Goal: Information Seeking & Learning: Learn about a topic

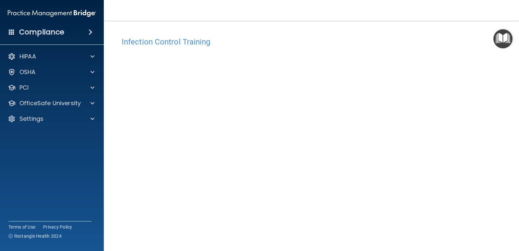
scroll to position [27, 0]
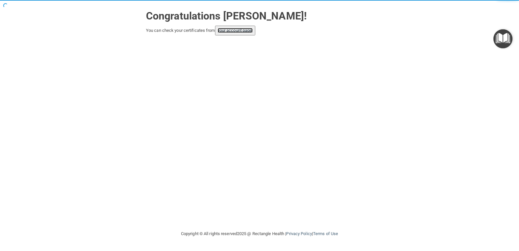
click at [238, 31] on link "your account page!" at bounding box center [235, 30] width 35 height 5
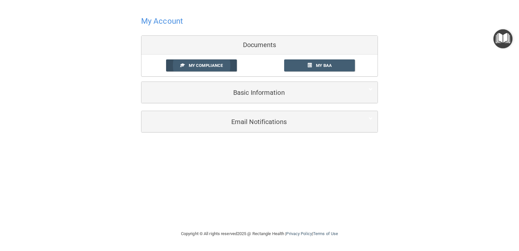
click at [210, 63] on span "My Compliance" at bounding box center [206, 65] width 34 height 5
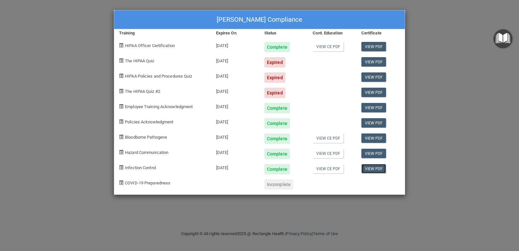
click at [372, 171] on link "View PDF" at bounding box center [374, 168] width 25 height 9
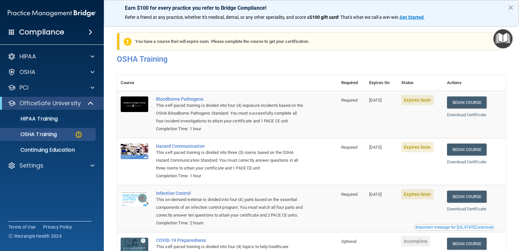
scroll to position [65, 0]
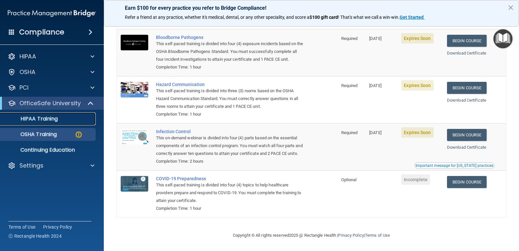
click at [49, 123] on link "HIPAA Training" at bounding box center [45, 118] width 102 height 13
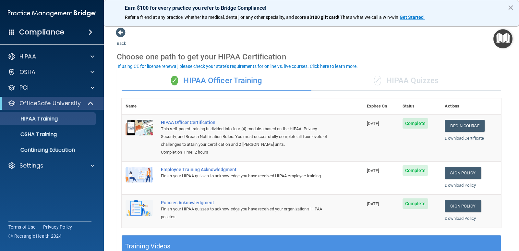
click at [389, 82] on div "✓ HIPAA Quizzes" at bounding box center [407, 80] width 190 height 19
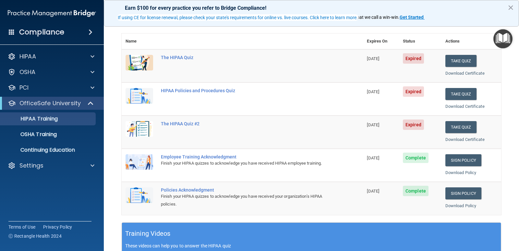
scroll to position [32, 0]
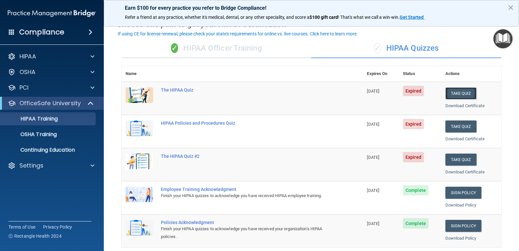
click at [457, 95] on button "Take Quiz" at bounding box center [461, 93] width 31 height 12
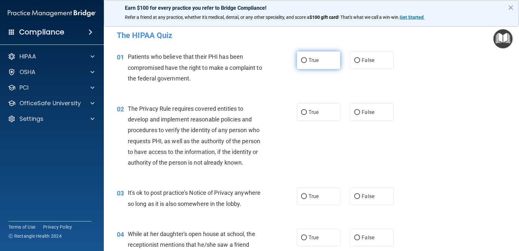
click at [302, 62] on input "True" at bounding box center [304, 60] width 6 height 5
radio input "true"
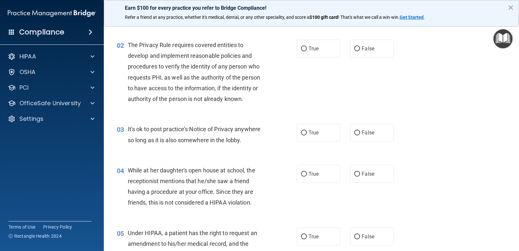
scroll to position [65, 0]
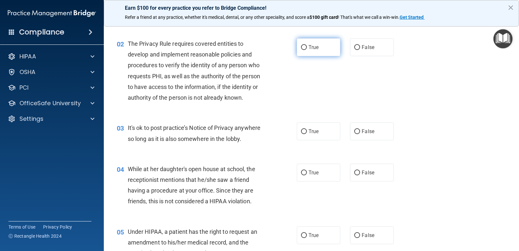
click at [304, 48] on input "True" at bounding box center [304, 47] width 6 height 5
radio input "true"
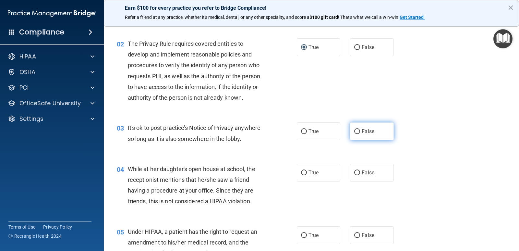
click at [354, 131] on input "False" at bounding box center [357, 131] width 6 height 5
radio input "true"
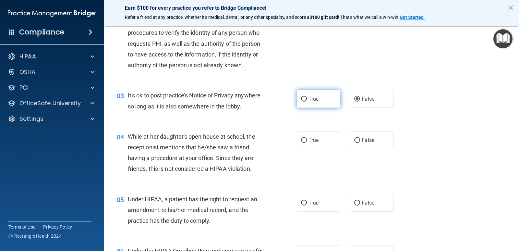
click at [303, 101] on input "True" at bounding box center [304, 99] width 6 height 5
radio input "true"
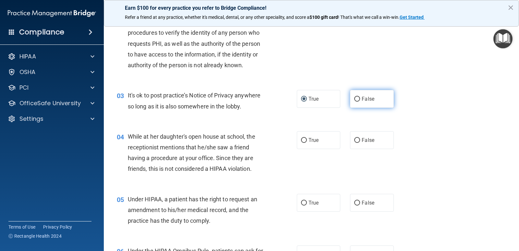
click at [355, 102] on input "False" at bounding box center [357, 99] width 6 height 5
radio input "true"
radio input "false"
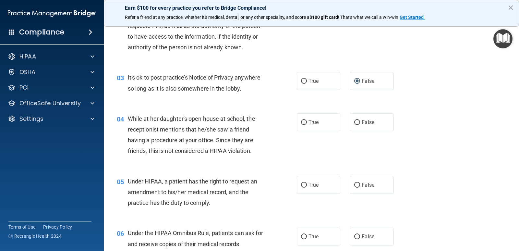
scroll to position [130, 0]
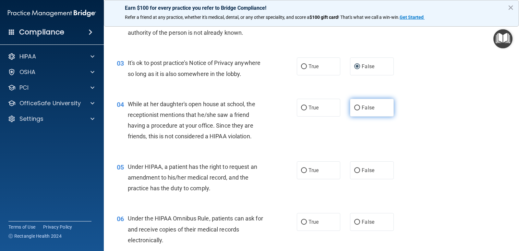
click at [351, 106] on label "False" at bounding box center [371, 108] width 43 height 18
click at [354, 109] on input "False" at bounding box center [357, 107] width 6 height 5
radio input "true"
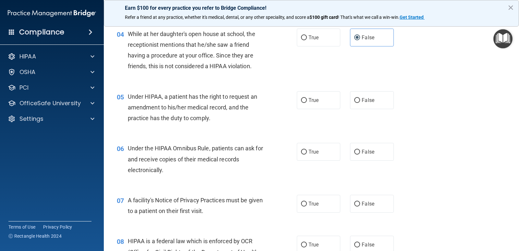
scroll to position [227, 0]
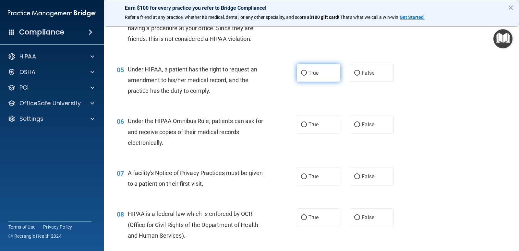
click at [301, 74] on input "True" at bounding box center [304, 73] width 6 height 5
radio input "true"
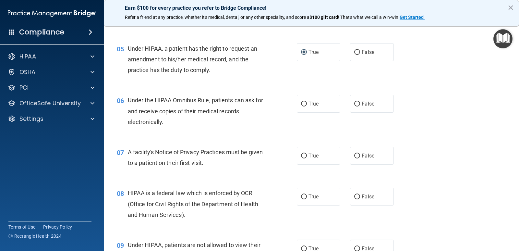
scroll to position [260, 0]
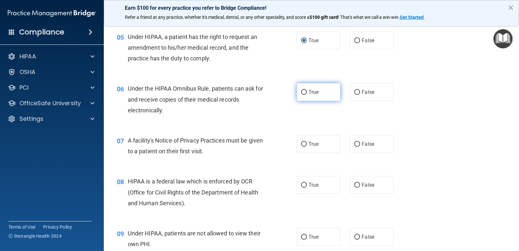
click at [301, 93] on input "True" at bounding box center [304, 92] width 6 height 5
radio input "true"
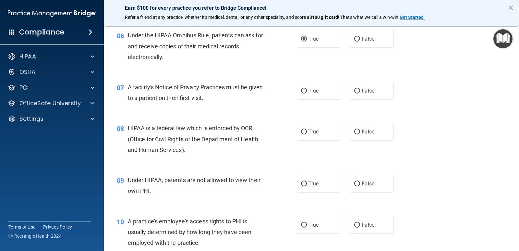
scroll to position [325, 0]
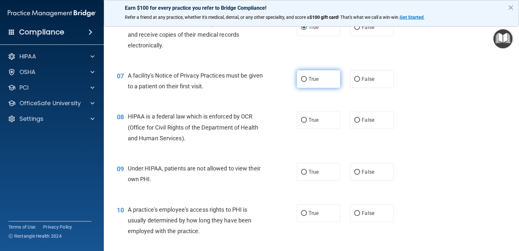
click at [302, 79] on input "True" at bounding box center [304, 79] width 6 height 5
radio input "true"
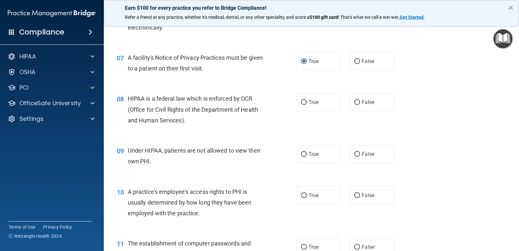
scroll to position [357, 0]
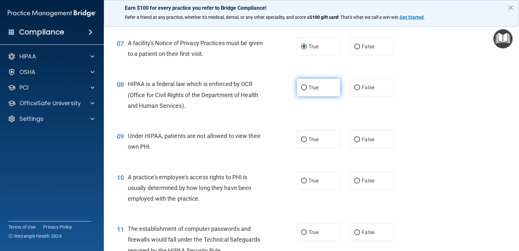
click at [301, 89] on input "True" at bounding box center [304, 87] width 6 height 5
radio input "true"
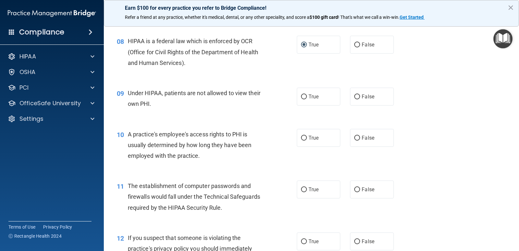
scroll to position [422, 0]
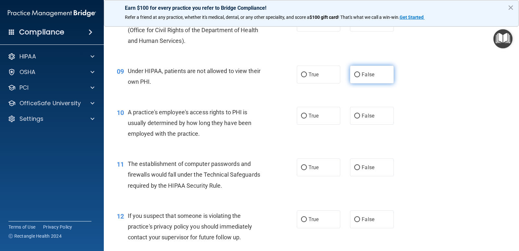
click at [355, 74] on input "False" at bounding box center [357, 74] width 6 height 5
radio input "true"
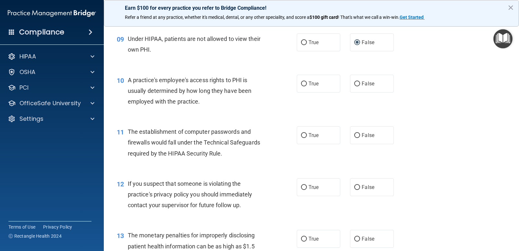
scroll to position [454, 0]
click at [355, 84] on input "False" at bounding box center [357, 83] width 6 height 5
radio input "true"
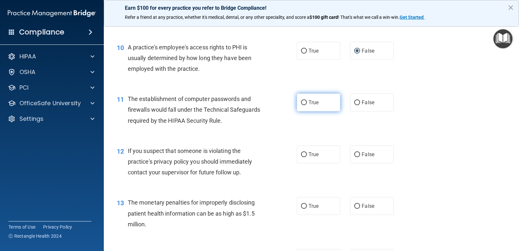
click at [298, 102] on label "True" at bounding box center [318, 102] width 43 height 18
click at [301, 102] on input "True" at bounding box center [304, 102] width 6 height 5
radio input "true"
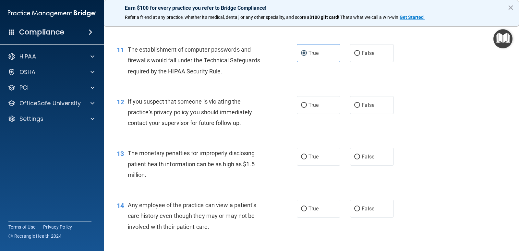
scroll to position [552, 0]
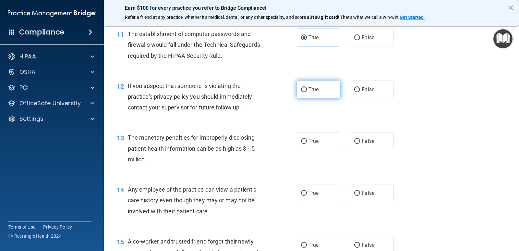
click at [301, 91] on input "True" at bounding box center [304, 89] width 6 height 5
radio input "true"
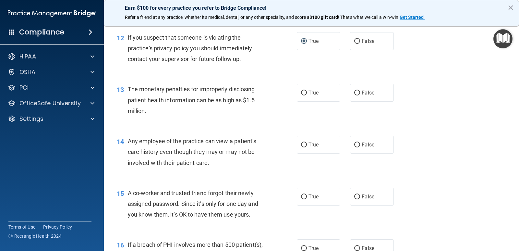
scroll to position [617, 0]
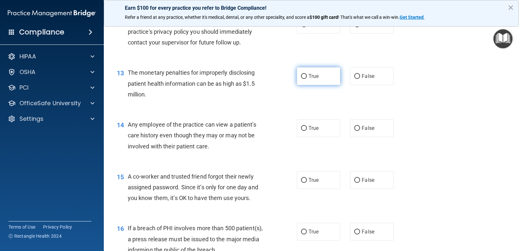
click at [301, 77] on input "True" at bounding box center [304, 76] width 6 height 5
radio input "true"
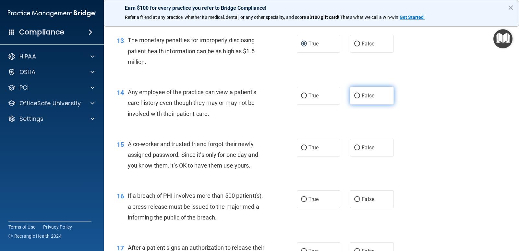
click at [356, 98] on input "False" at bounding box center [357, 95] width 6 height 5
radio input "true"
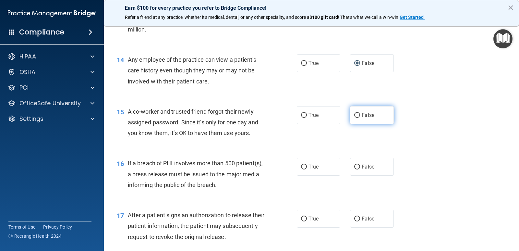
click at [354, 114] on input "False" at bounding box center [357, 115] width 6 height 5
radio input "true"
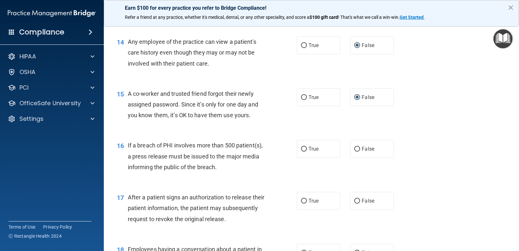
scroll to position [714, 0]
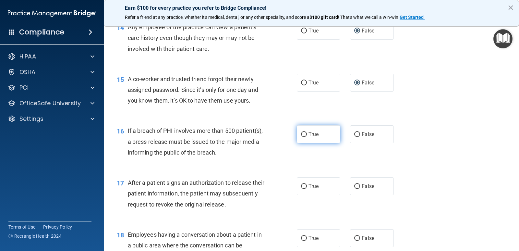
click at [302, 136] on input "True" at bounding box center [304, 134] width 6 height 5
radio input "true"
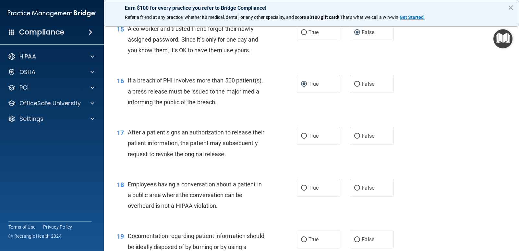
scroll to position [779, 0]
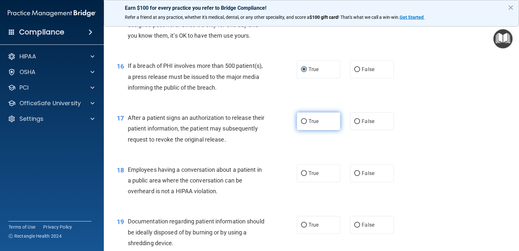
click at [303, 123] on input "True" at bounding box center [304, 121] width 6 height 5
radio input "true"
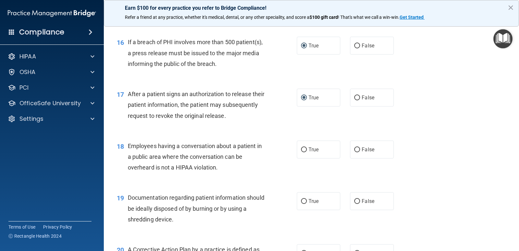
scroll to position [876, 0]
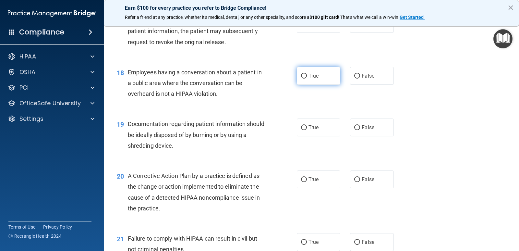
click at [301, 77] on input "True" at bounding box center [304, 76] width 6 height 5
radio input "true"
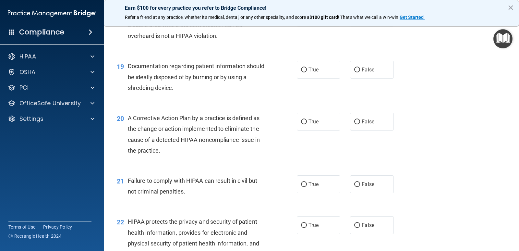
scroll to position [941, 0]
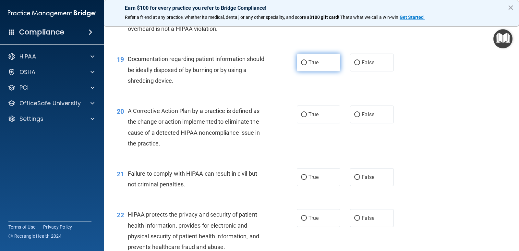
click at [301, 64] on input "True" at bounding box center [304, 62] width 6 height 5
radio input "true"
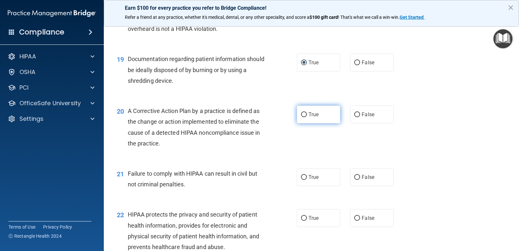
click at [302, 114] on input "True" at bounding box center [304, 114] width 6 height 5
radio input "true"
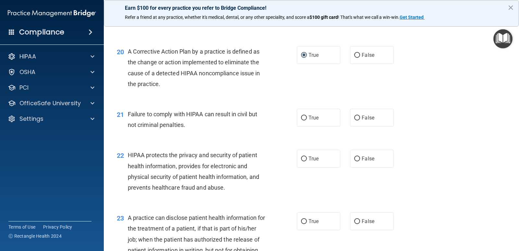
scroll to position [1006, 0]
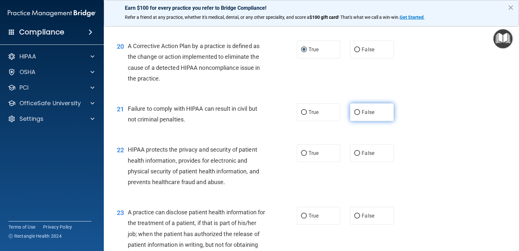
click at [357, 113] on input "False" at bounding box center [357, 112] width 6 height 5
radio input "true"
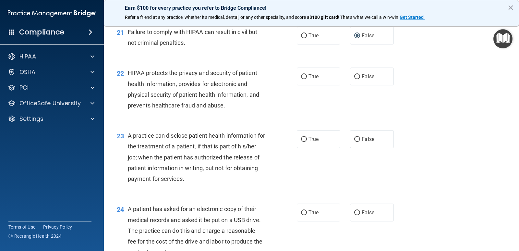
scroll to position [1071, 0]
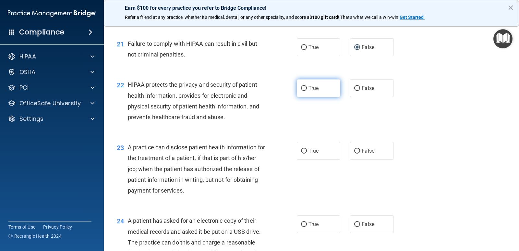
click at [303, 88] on input "True" at bounding box center [304, 88] width 6 height 5
radio input "true"
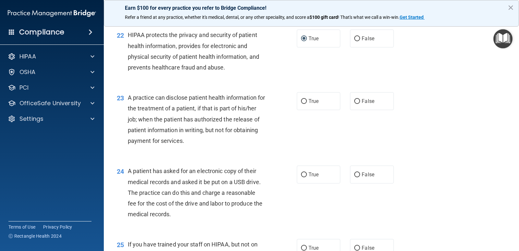
scroll to position [1136, 0]
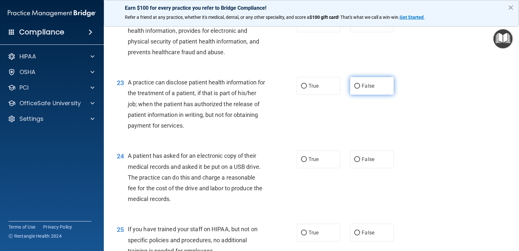
click at [354, 86] on input "False" at bounding box center [357, 86] width 6 height 5
radio input "true"
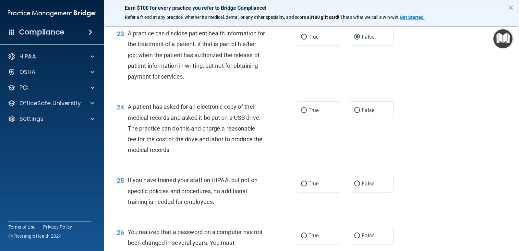
scroll to position [1201, 0]
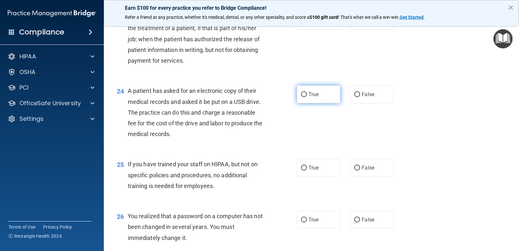
click at [302, 96] on input "True" at bounding box center [304, 94] width 6 height 5
radio input "true"
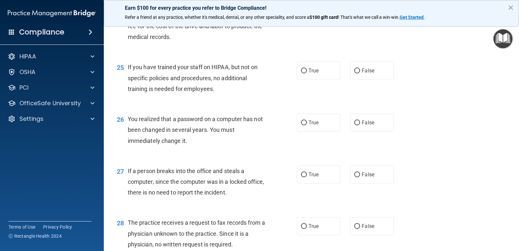
scroll to position [1298, 0]
click at [354, 70] on input "False" at bounding box center [357, 70] width 6 height 5
radio input "true"
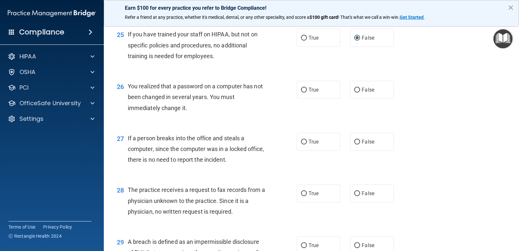
scroll to position [1363, 0]
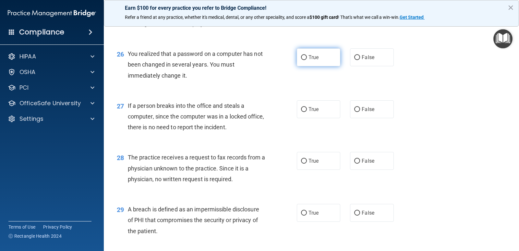
click at [301, 58] on input "True" at bounding box center [304, 57] width 6 height 5
radio input "true"
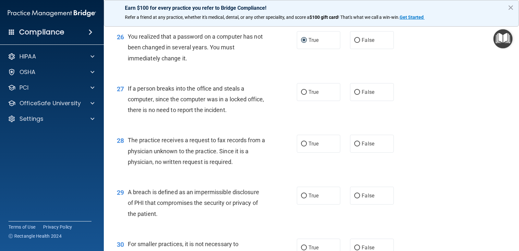
scroll to position [1396, 0]
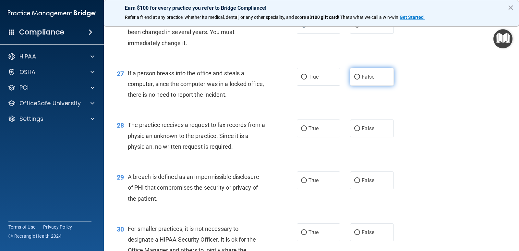
click at [355, 76] on input "False" at bounding box center [357, 77] width 6 height 5
radio input "true"
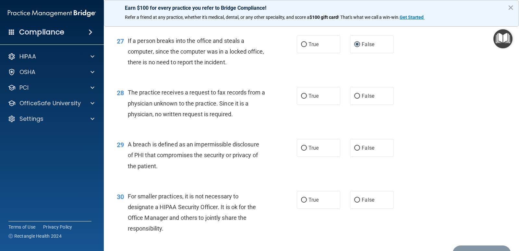
scroll to position [1460, 0]
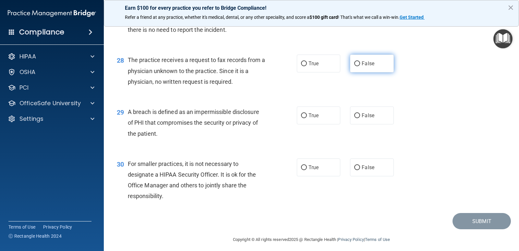
click at [354, 64] on input "False" at bounding box center [357, 63] width 6 height 5
radio input "true"
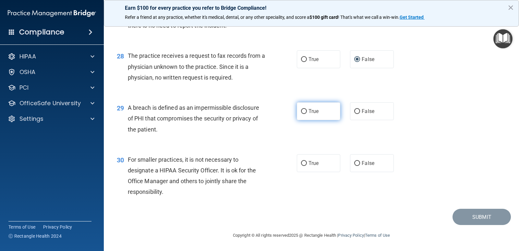
click at [302, 112] on input "True" at bounding box center [304, 111] width 6 height 5
radio input "true"
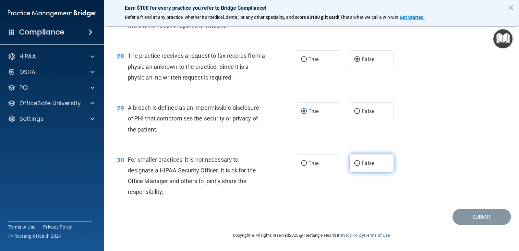
click at [355, 164] on input "False" at bounding box center [357, 163] width 6 height 5
radio input "true"
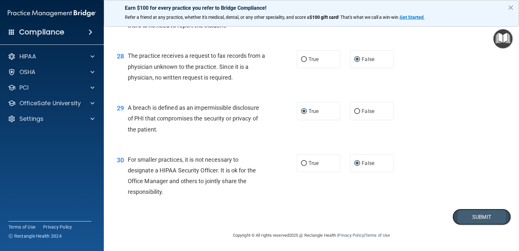
click at [477, 212] on button "Submit" at bounding box center [482, 217] width 58 height 17
click at [513, 8] on button "×" at bounding box center [511, 7] width 6 height 10
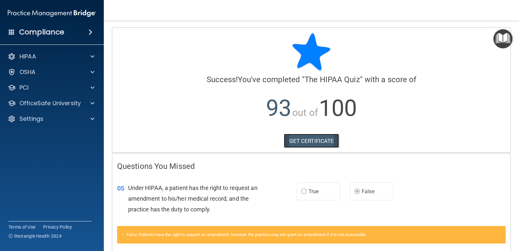
click at [315, 141] on link "GET CERTIFICATE" at bounding box center [311, 141] width 55 height 14
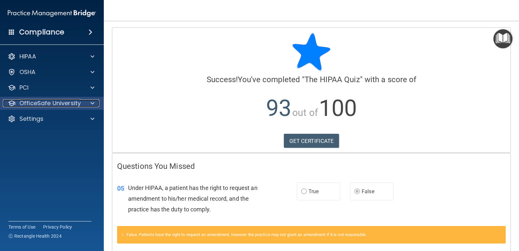
click at [71, 101] on p "OfficeSafe University" at bounding box center [49, 103] width 61 height 8
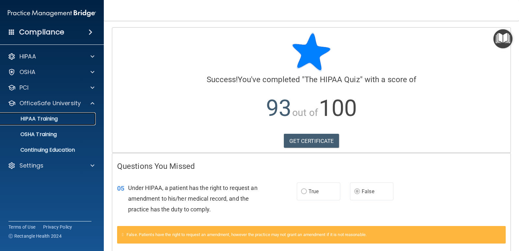
click at [56, 116] on p "HIPAA Training" at bounding box center [31, 119] width 54 height 6
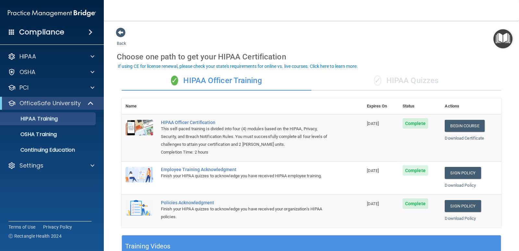
click at [411, 86] on div "✓ HIPAA Quizzes" at bounding box center [407, 80] width 190 height 19
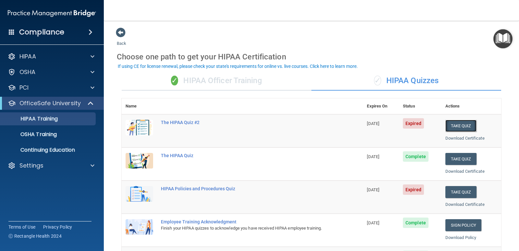
click at [452, 128] on button "Take Quiz" at bounding box center [461, 126] width 31 height 12
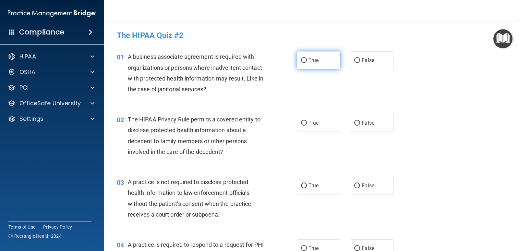
click at [301, 61] on input "True" at bounding box center [304, 60] width 6 height 5
radio input "true"
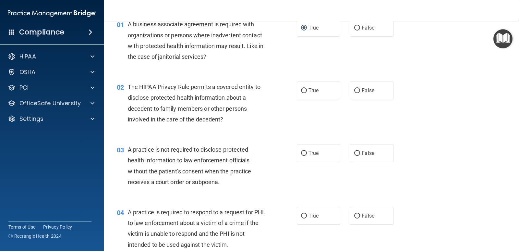
scroll to position [65, 0]
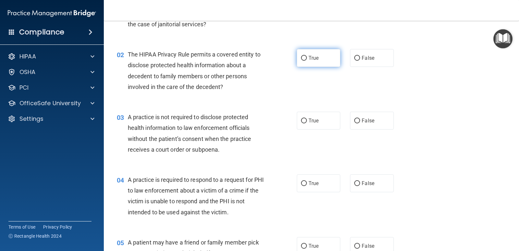
click at [302, 58] on input "True" at bounding box center [304, 58] width 6 height 5
radio input "true"
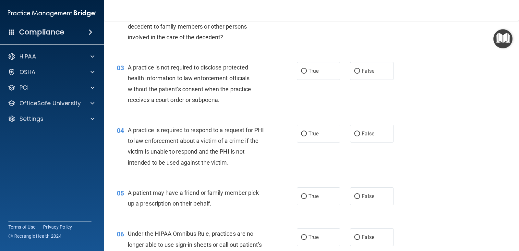
scroll to position [130, 0]
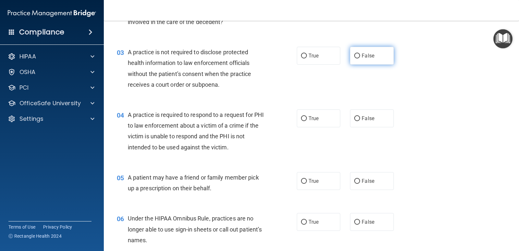
click at [354, 57] on input "False" at bounding box center [357, 56] width 6 height 5
radio input "true"
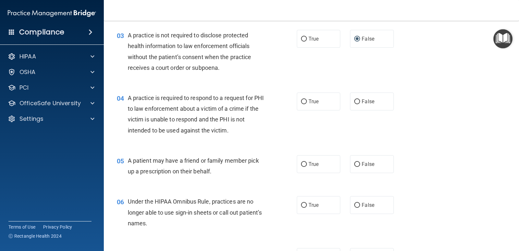
scroll to position [162, 0]
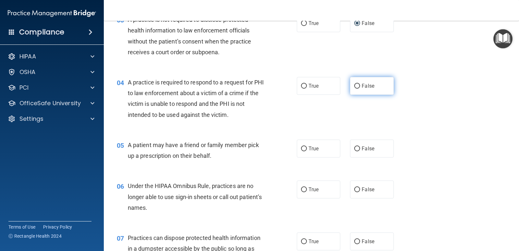
click at [354, 87] on input "False" at bounding box center [357, 86] width 6 height 5
radio input "true"
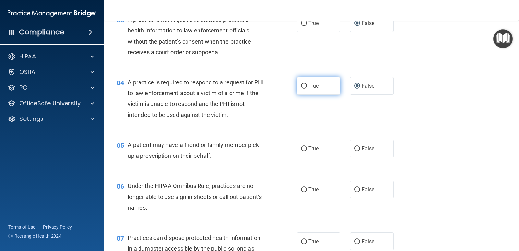
click at [301, 87] on input "True" at bounding box center [304, 86] width 6 height 5
radio input "true"
radio input "false"
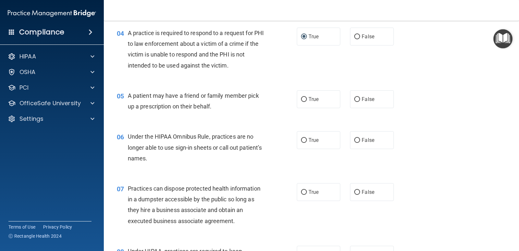
scroll to position [227, 0]
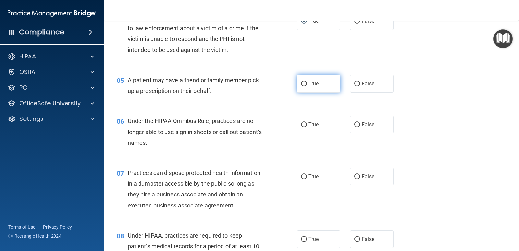
click at [303, 83] on input "True" at bounding box center [304, 83] width 6 height 5
radio input "true"
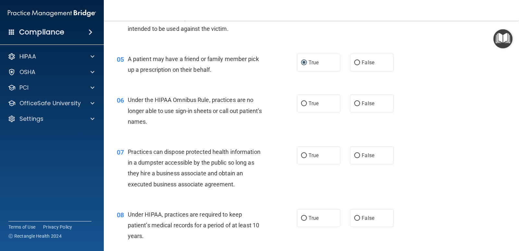
scroll to position [260, 0]
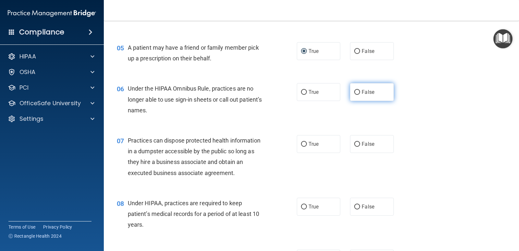
click at [354, 93] on input "False" at bounding box center [357, 92] width 6 height 5
radio input "true"
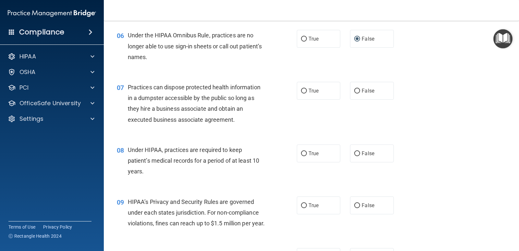
scroll to position [325, 0]
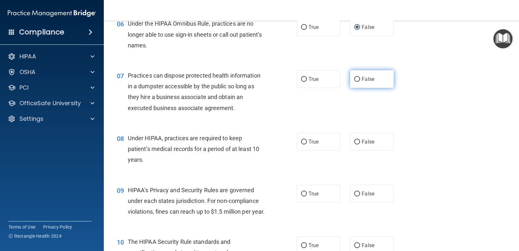
click at [355, 80] on input "False" at bounding box center [357, 79] width 6 height 5
radio input "true"
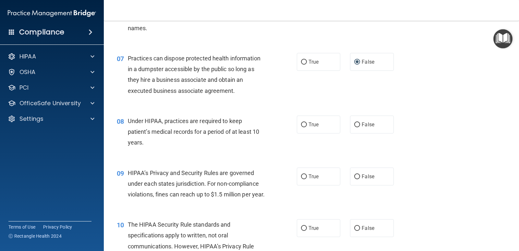
scroll to position [357, 0]
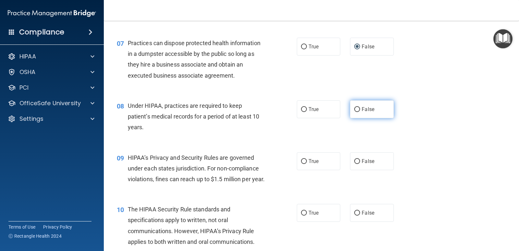
click at [354, 111] on input "False" at bounding box center [357, 109] width 6 height 5
radio input "true"
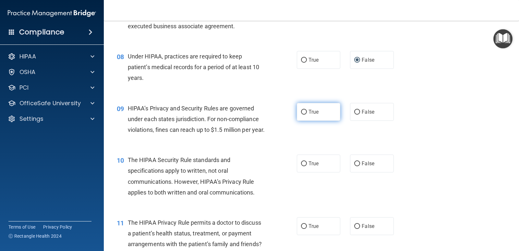
scroll to position [422, 0]
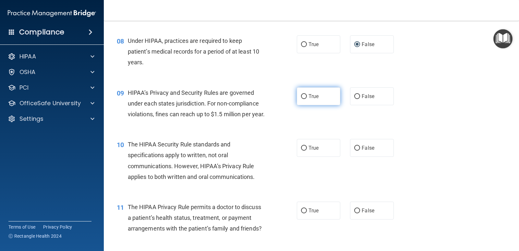
click at [301, 96] on input "True" at bounding box center [304, 96] width 6 height 5
radio input "true"
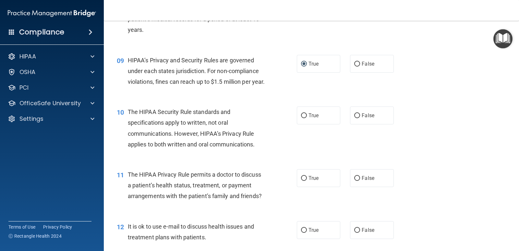
scroll to position [487, 0]
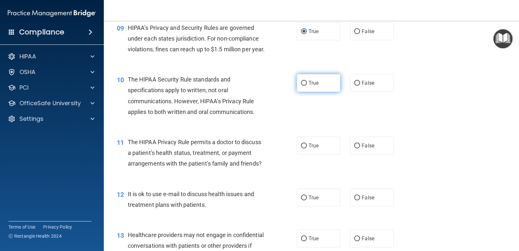
click at [302, 86] on input "True" at bounding box center [304, 83] width 6 height 5
radio input "true"
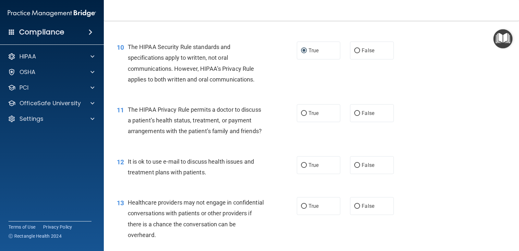
scroll to position [552, 0]
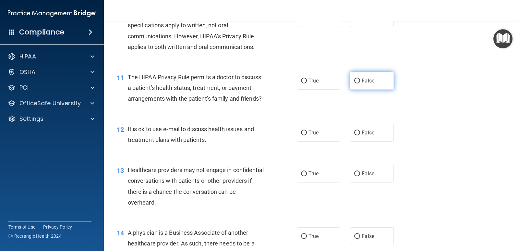
click at [354, 83] on input "False" at bounding box center [357, 81] width 6 height 5
radio input "true"
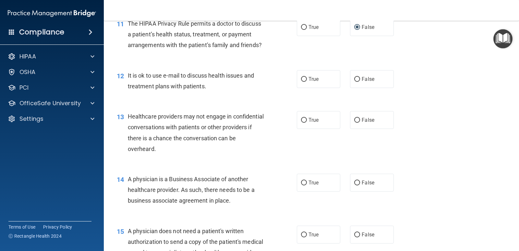
scroll to position [617, 0]
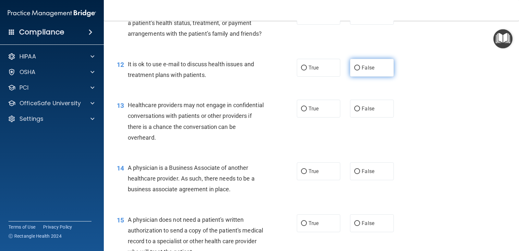
click at [354, 70] on input "False" at bounding box center [357, 68] width 6 height 5
radio input "true"
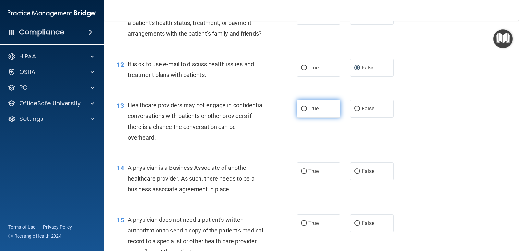
click at [301, 111] on input "True" at bounding box center [304, 108] width 6 height 5
radio input "true"
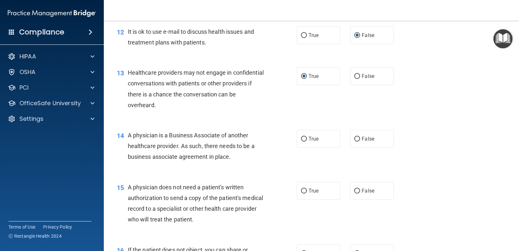
scroll to position [682, 0]
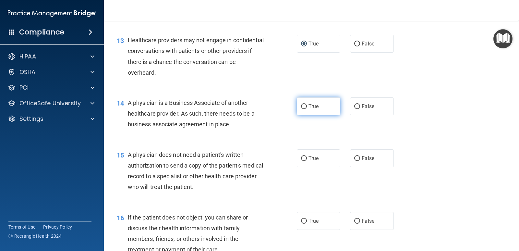
click at [300, 115] on label "True" at bounding box center [318, 106] width 43 height 18
click at [301, 109] on input "True" at bounding box center [304, 106] width 6 height 5
radio input "true"
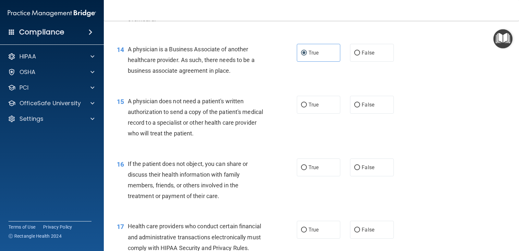
scroll to position [746, 0]
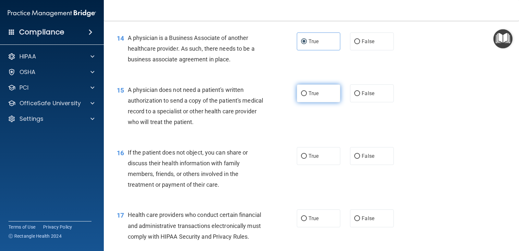
click at [301, 96] on input "True" at bounding box center [304, 93] width 6 height 5
radio input "true"
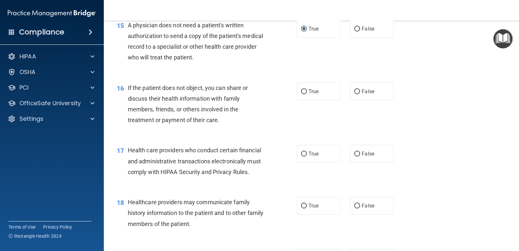
scroll to position [811, 0]
click at [302, 94] on input "True" at bounding box center [304, 91] width 6 height 5
radio input "true"
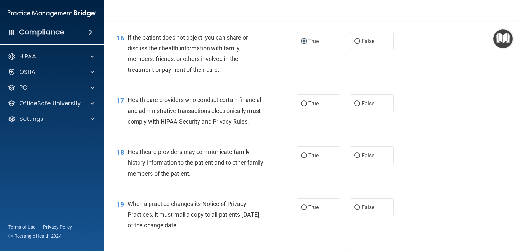
scroll to position [876, 0]
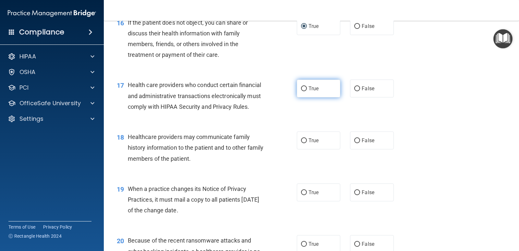
click at [301, 91] on input "True" at bounding box center [304, 88] width 6 height 5
radio input "true"
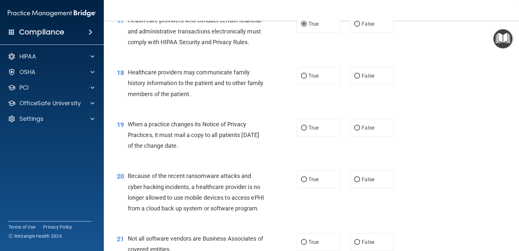
scroll to position [941, 0]
click at [355, 78] on input "False" at bounding box center [357, 75] width 6 height 5
radio input "true"
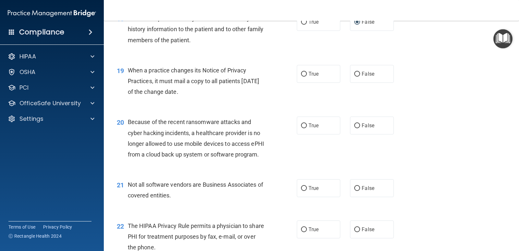
scroll to position [1006, 0]
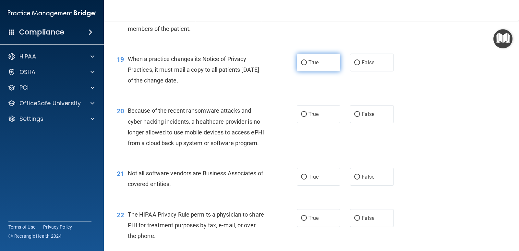
click at [302, 65] on input "True" at bounding box center [304, 62] width 6 height 5
radio input "true"
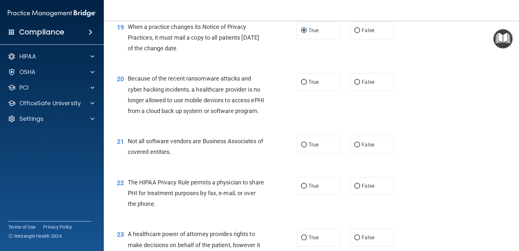
scroll to position [1039, 0]
click at [354, 84] on input "False" at bounding box center [357, 82] width 6 height 5
radio input "true"
click at [301, 153] on label "True" at bounding box center [318, 144] width 43 height 18
click at [301, 147] on input "True" at bounding box center [304, 144] width 6 height 5
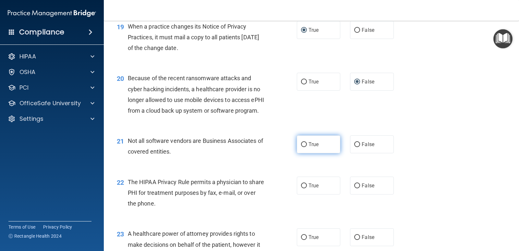
radio input "true"
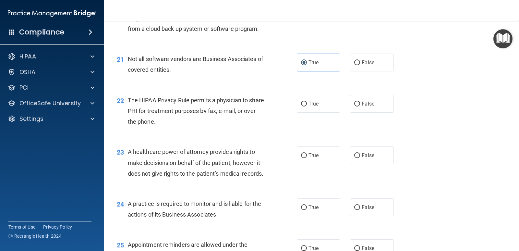
scroll to position [1136, 0]
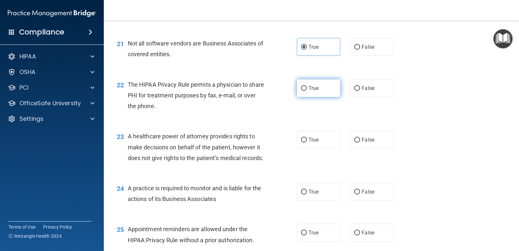
click at [303, 91] on input "True" at bounding box center [304, 88] width 6 height 5
radio input "true"
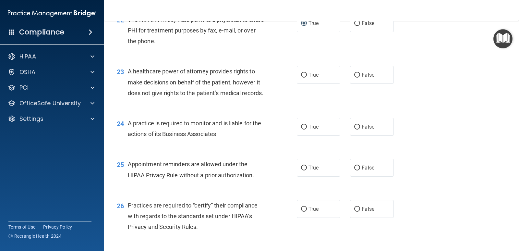
scroll to position [1233, 0]
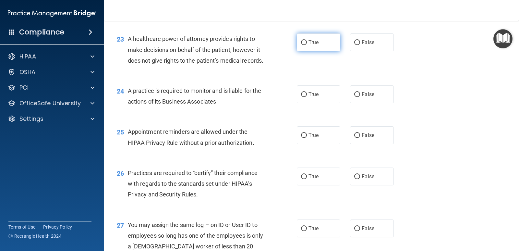
click at [304, 45] on input "True" at bounding box center [304, 42] width 6 height 5
radio input "true"
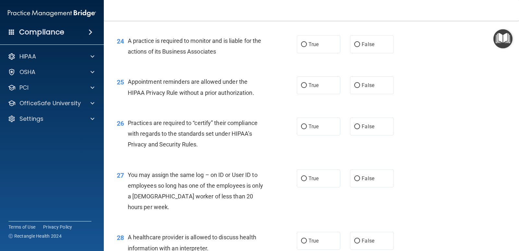
scroll to position [1298, 0]
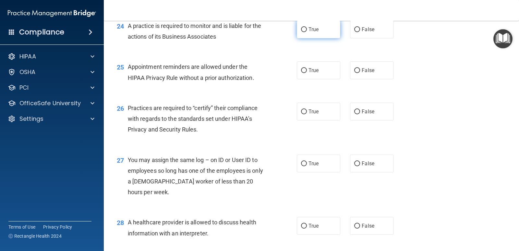
click at [302, 38] on label "True" at bounding box center [318, 29] width 43 height 18
click at [302, 32] on input "True" at bounding box center [304, 29] width 6 height 5
radio input "true"
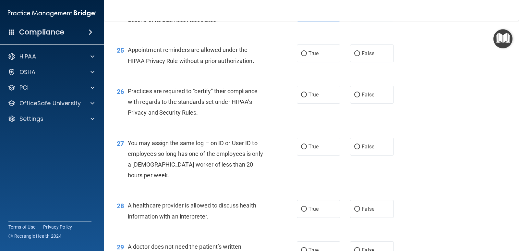
scroll to position [1331, 0]
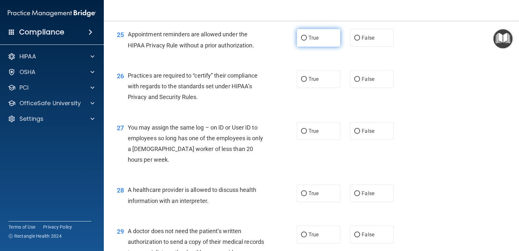
click at [302, 41] on input "True" at bounding box center [304, 38] width 6 height 5
radio input "true"
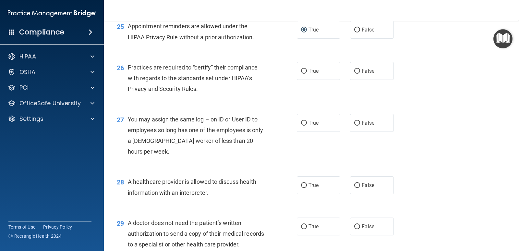
scroll to position [1363, 0]
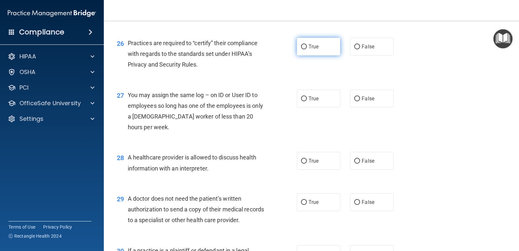
click at [301, 49] on input "True" at bounding box center [304, 46] width 6 height 5
radio input "true"
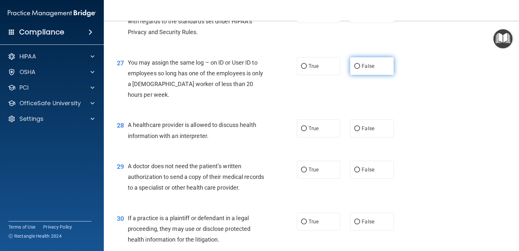
click at [354, 69] on input "False" at bounding box center [357, 66] width 6 height 5
radio input "true"
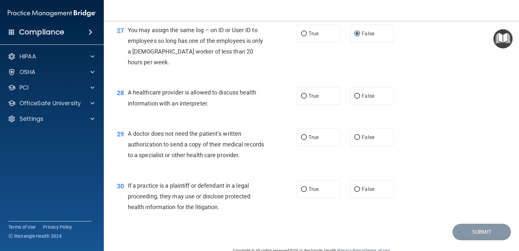
scroll to position [1460, 0]
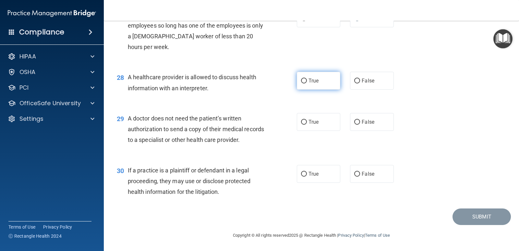
click at [301, 83] on input "True" at bounding box center [304, 81] width 6 height 5
radio input "true"
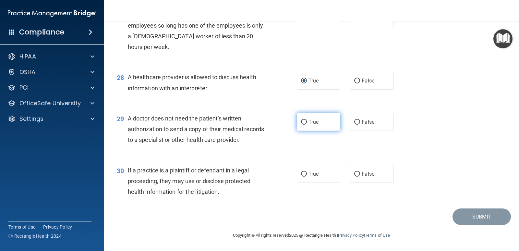
click at [303, 122] on input "True" at bounding box center [304, 122] width 6 height 5
radio input "true"
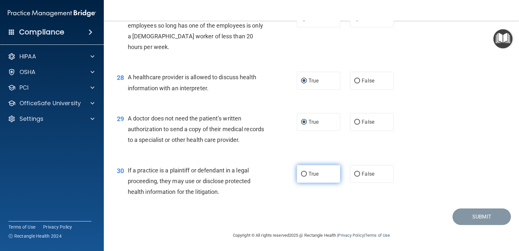
click at [301, 176] on input "True" at bounding box center [304, 174] width 6 height 5
radio input "true"
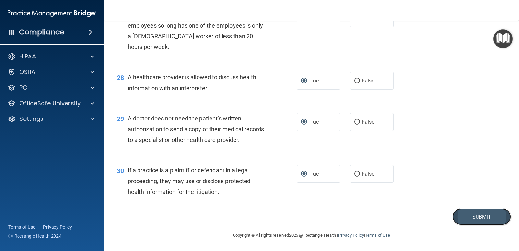
click at [479, 214] on button "Submit" at bounding box center [482, 216] width 58 height 17
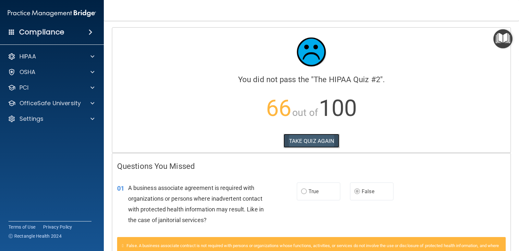
click at [317, 147] on button "TAKE QUIZ AGAIN" at bounding box center [312, 141] width 56 height 14
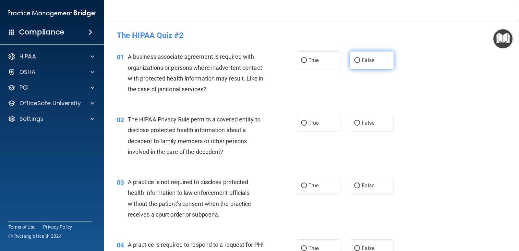
click at [354, 62] on input "False" at bounding box center [357, 60] width 6 height 5
radio input "true"
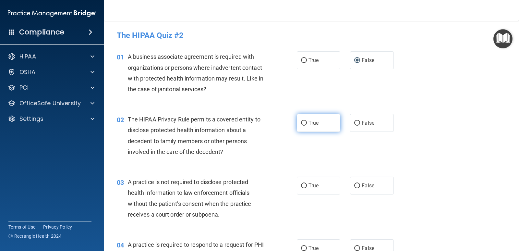
click at [301, 121] on input "True" at bounding box center [304, 123] width 6 height 5
radio input "true"
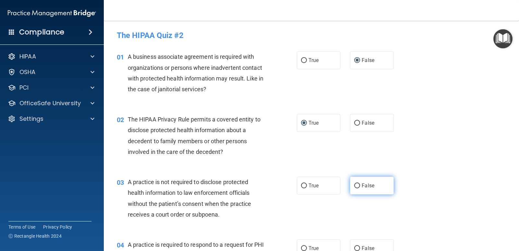
click at [354, 185] on input "False" at bounding box center [357, 185] width 6 height 5
radio input "true"
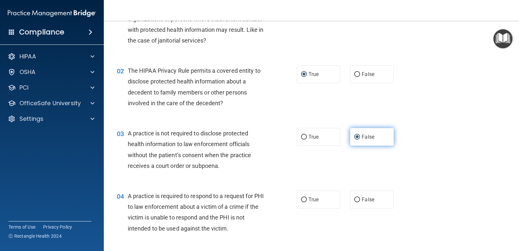
scroll to position [65, 0]
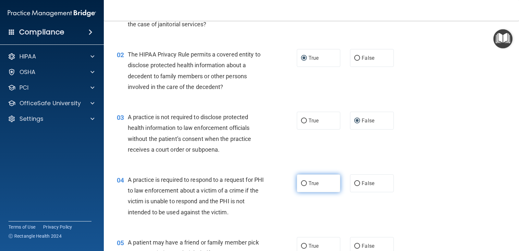
click at [301, 184] on input "True" at bounding box center [304, 183] width 6 height 5
radio input "true"
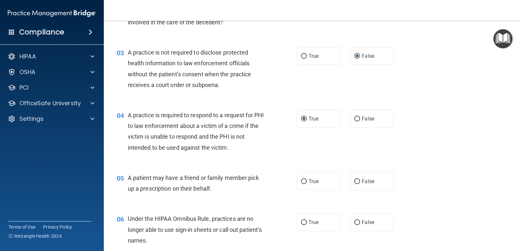
scroll to position [130, 0]
click at [302, 182] on input "True" at bounding box center [304, 181] width 6 height 5
radio input "true"
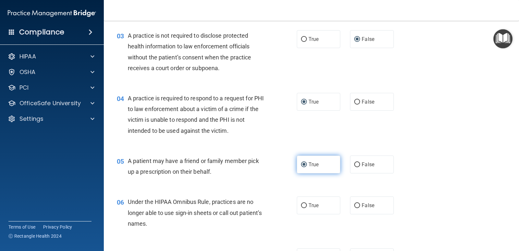
scroll to position [195, 0]
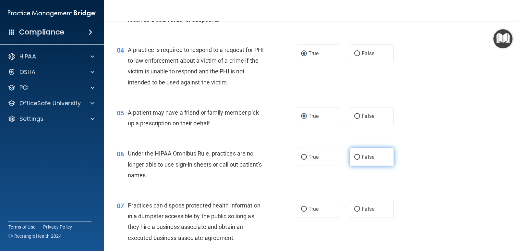
click at [354, 157] on input "False" at bounding box center [357, 157] width 6 height 5
radio input "true"
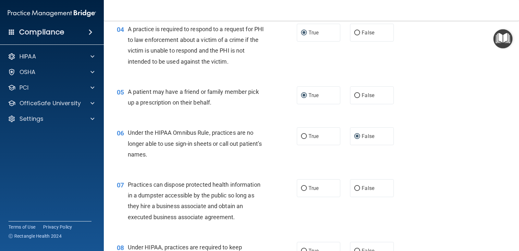
scroll to position [227, 0]
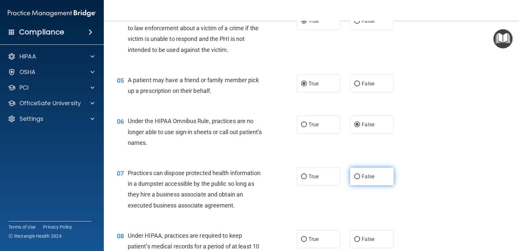
click at [354, 176] on input "False" at bounding box center [357, 176] width 6 height 5
radio input "true"
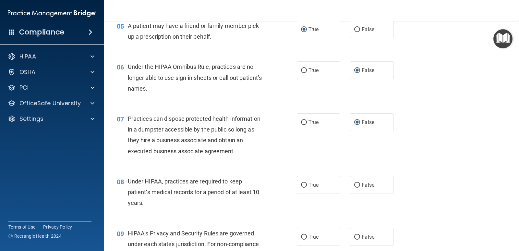
scroll to position [292, 0]
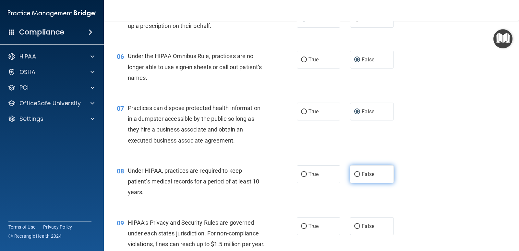
click at [354, 173] on input "False" at bounding box center [357, 174] width 6 height 5
radio input "true"
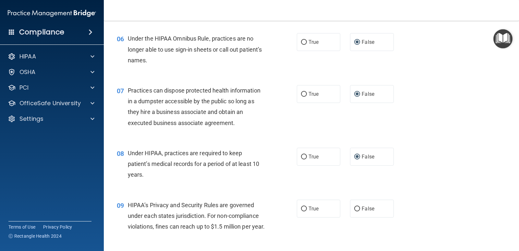
scroll to position [325, 0]
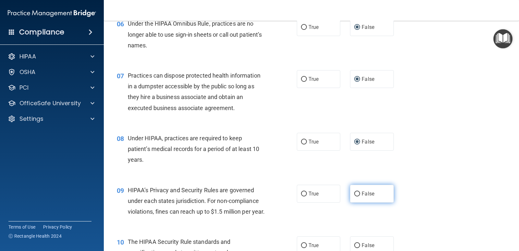
click at [354, 192] on input "False" at bounding box center [357, 193] width 6 height 5
radio input "true"
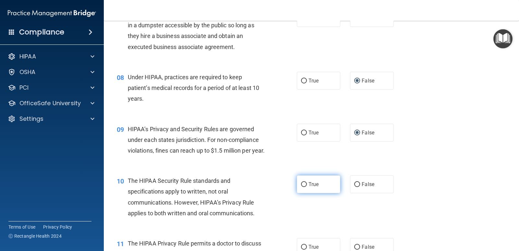
scroll to position [389, 0]
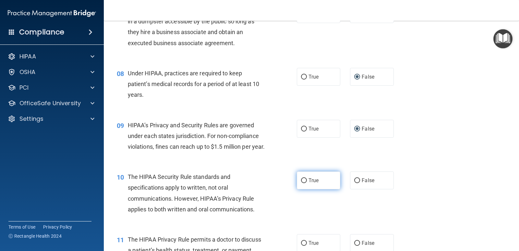
click at [301, 183] on input "True" at bounding box center [304, 180] width 6 height 5
radio input "true"
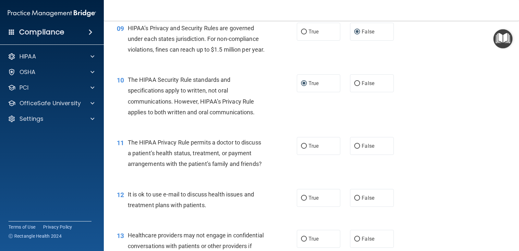
scroll to position [487, 0]
click at [301, 148] on input "True" at bounding box center [304, 145] width 6 height 5
radio input "true"
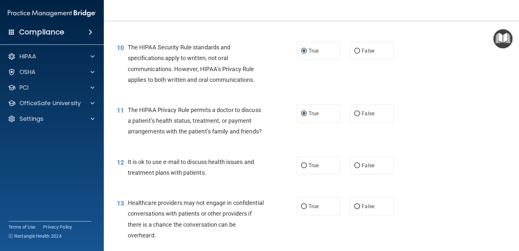
scroll to position [519, 0]
click at [301, 168] on input "True" at bounding box center [304, 165] width 6 height 5
radio input "true"
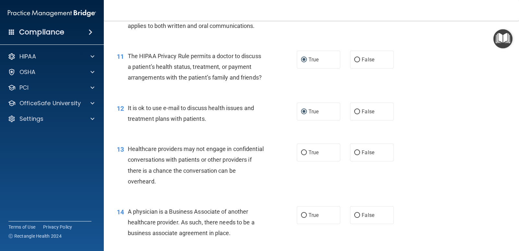
scroll to position [584, 0]
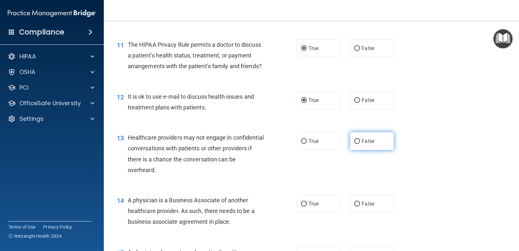
click at [354, 144] on input "False" at bounding box center [357, 141] width 6 height 5
radio input "true"
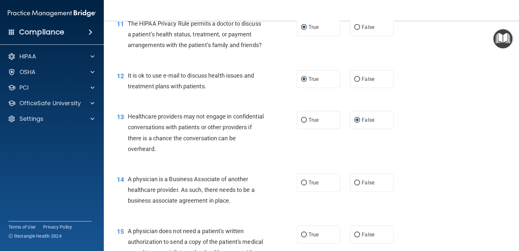
scroll to position [617, 0]
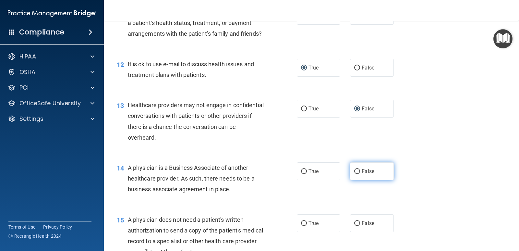
click at [354, 174] on input "False" at bounding box center [357, 171] width 6 height 5
radio input "true"
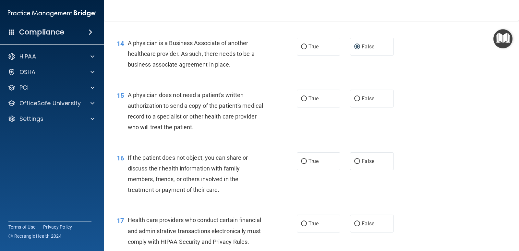
scroll to position [746, 0]
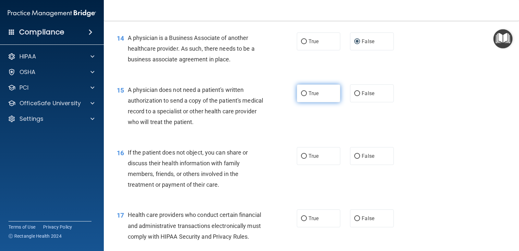
click at [301, 96] on input "True" at bounding box center [304, 93] width 6 height 5
radio input "true"
click at [301, 159] on input "True" at bounding box center [304, 156] width 6 height 5
radio input "true"
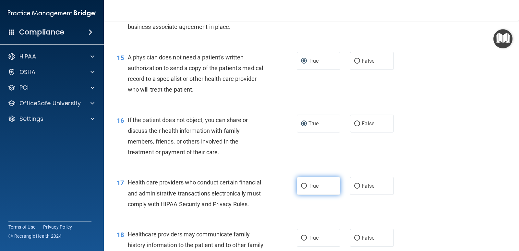
click at [301, 189] on input "True" at bounding box center [304, 186] width 6 height 5
radio input "true"
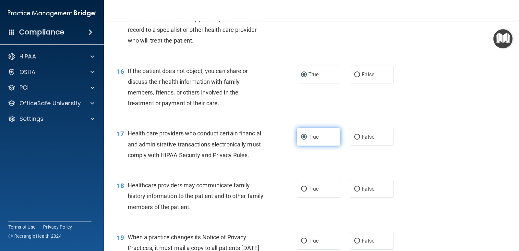
scroll to position [844, 0]
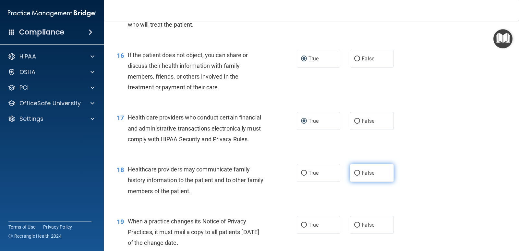
click at [354, 176] on input "False" at bounding box center [357, 173] width 6 height 5
radio input "true"
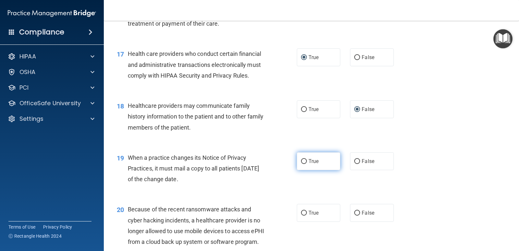
scroll to position [909, 0]
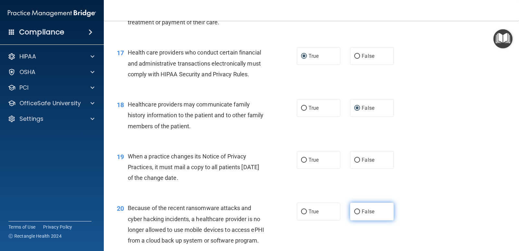
click at [350, 220] on label "False" at bounding box center [371, 212] width 43 height 18
click at [354, 214] on input "False" at bounding box center [357, 211] width 6 height 5
radio input "true"
click at [354, 163] on input "False" at bounding box center [357, 160] width 6 height 5
radio input "true"
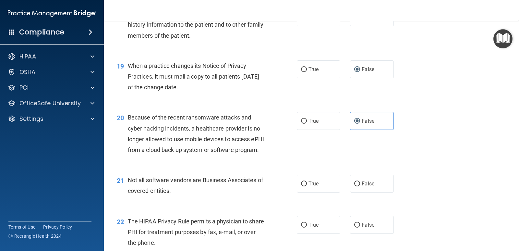
scroll to position [1006, 0]
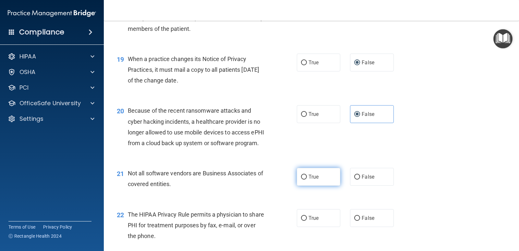
click at [304, 179] on input "True" at bounding box center [304, 177] width 6 height 5
radio input "true"
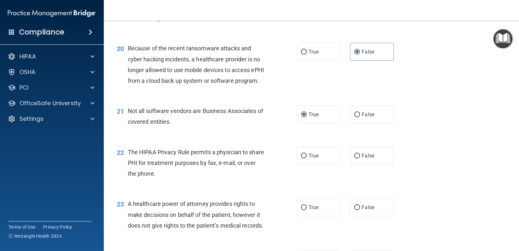
scroll to position [1071, 0]
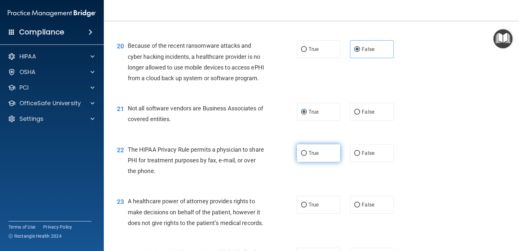
click at [303, 156] on input "True" at bounding box center [304, 153] width 6 height 5
radio input "true"
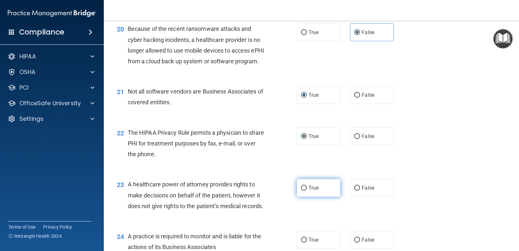
scroll to position [1103, 0]
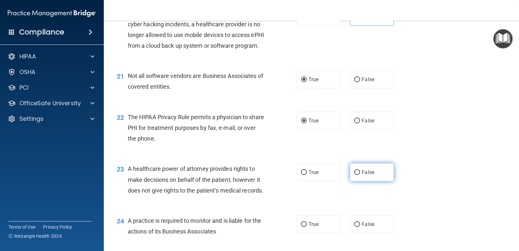
click at [354, 175] on input "False" at bounding box center [357, 172] width 6 height 5
radio input "true"
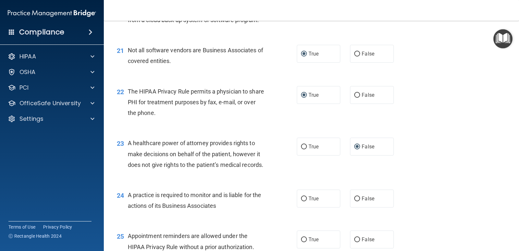
scroll to position [1168, 0]
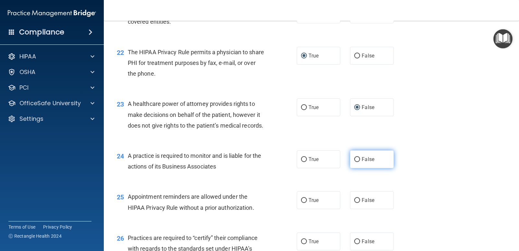
click at [354, 162] on input "False" at bounding box center [357, 159] width 6 height 5
radio input "true"
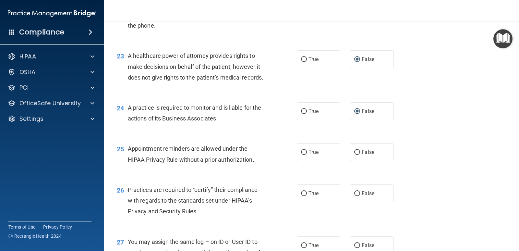
scroll to position [1233, 0]
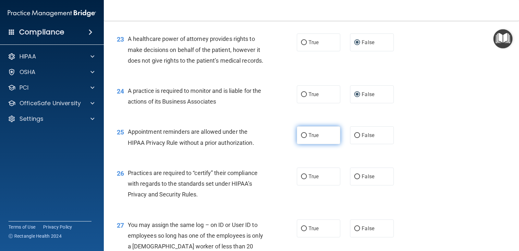
click at [303, 144] on label "True" at bounding box center [318, 135] width 43 height 18
click at [303, 138] on input "True" at bounding box center [304, 135] width 6 height 5
radio input "true"
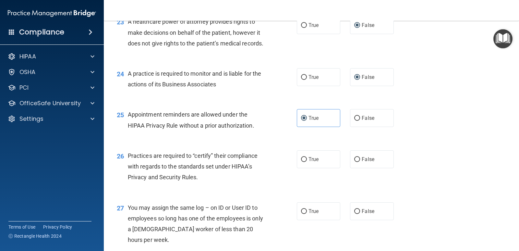
scroll to position [1266, 0]
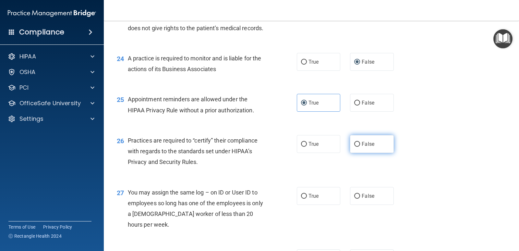
click at [354, 147] on input "False" at bounding box center [357, 144] width 6 height 5
radio input "true"
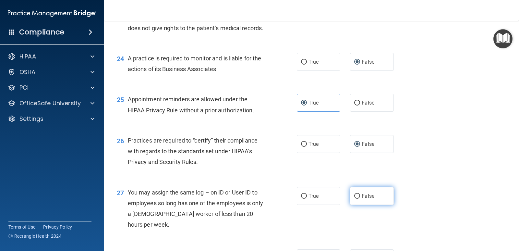
click at [354, 199] on input "False" at bounding box center [357, 196] width 6 height 5
radio input "true"
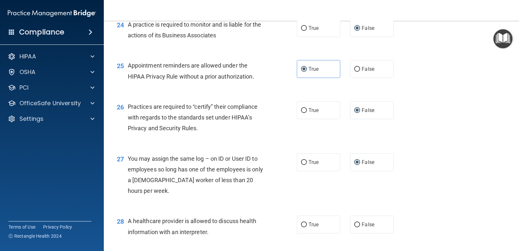
scroll to position [1363, 0]
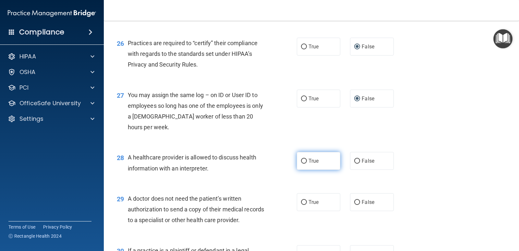
click at [302, 164] on input "True" at bounding box center [304, 161] width 6 height 5
radio input "true"
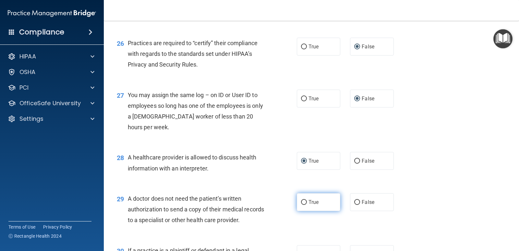
click at [302, 205] on input "True" at bounding box center [304, 202] width 6 height 5
radio input "true"
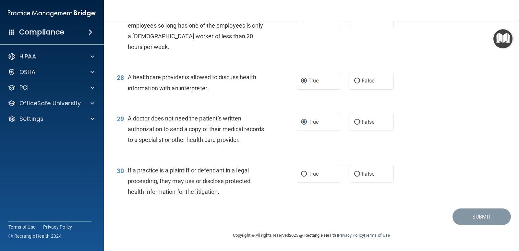
scroll to position [1460, 0]
click at [301, 183] on label "True" at bounding box center [318, 174] width 43 height 18
click at [301, 177] on input "True" at bounding box center [304, 174] width 6 height 5
radio input "true"
click at [461, 225] on button "Submit" at bounding box center [482, 216] width 58 height 17
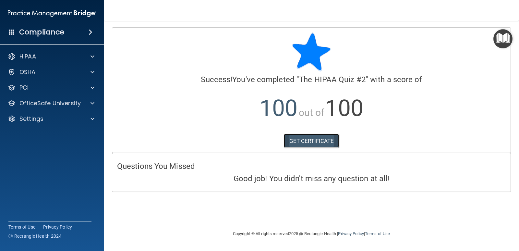
click at [315, 138] on link "GET CERTIFICATE" at bounding box center [311, 141] width 55 height 14
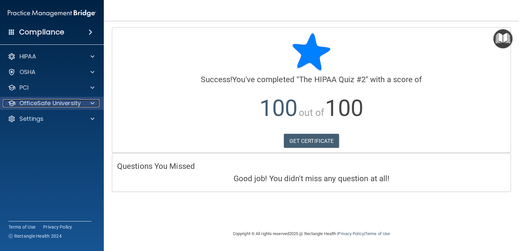
click at [40, 103] on p "OfficeSafe University" at bounding box center [49, 103] width 61 height 8
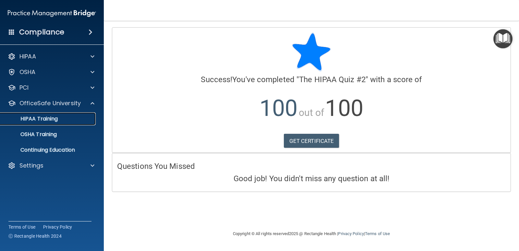
click at [37, 122] on p "HIPAA Training" at bounding box center [31, 119] width 54 height 6
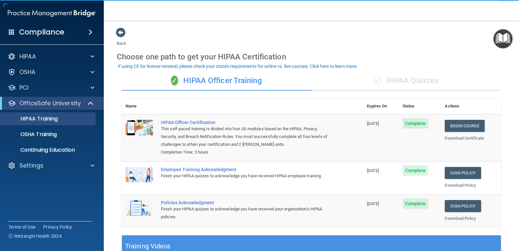
click at [405, 85] on div "✓ HIPAA Quizzes" at bounding box center [407, 80] width 190 height 19
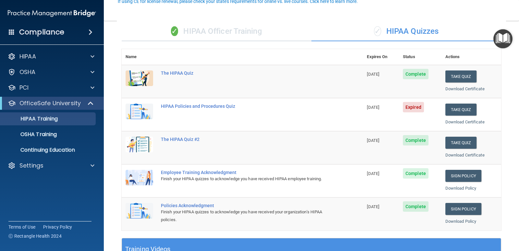
scroll to position [65, 0]
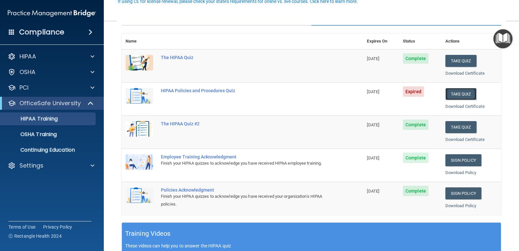
click at [468, 93] on button "Take Quiz" at bounding box center [461, 94] width 31 height 12
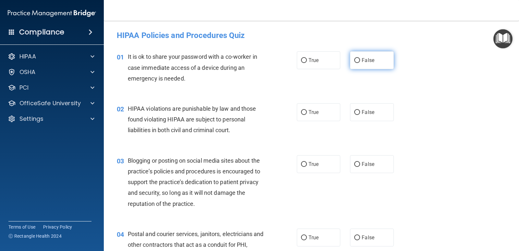
click at [355, 62] on input "False" at bounding box center [357, 60] width 6 height 5
radio input "true"
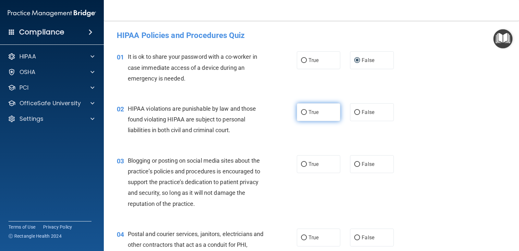
click at [302, 113] on input "True" at bounding box center [304, 112] width 6 height 5
radio input "true"
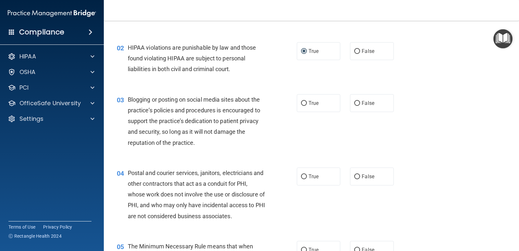
scroll to position [65, 0]
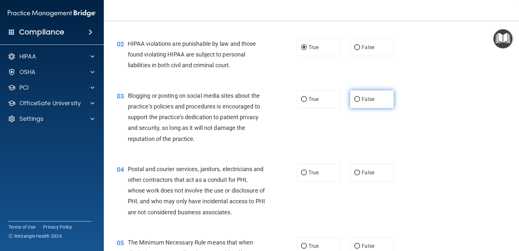
click at [357, 101] on input "False" at bounding box center [357, 99] width 6 height 5
radio input "true"
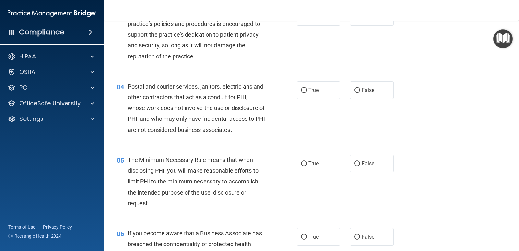
scroll to position [162, 0]
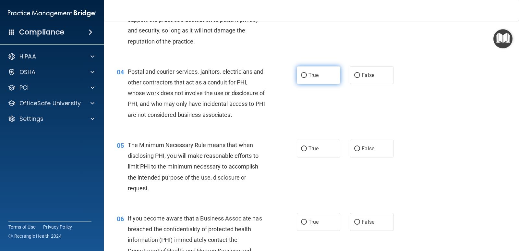
click at [301, 74] on input "True" at bounding box center [304, 75] width 6 height 5
radio input "true"
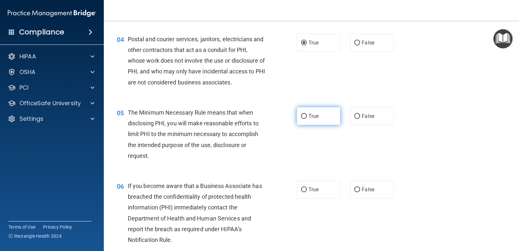
click at [301, 117] on input "True" at bounding box center [304, 116] width 6 height 5
radio input "true"
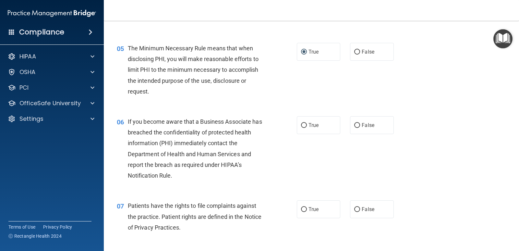
scroll to position [260, 0]
click at [301, 122] on input "True" at bounding box center [304, 124] width 6 height 5
radio input "true"
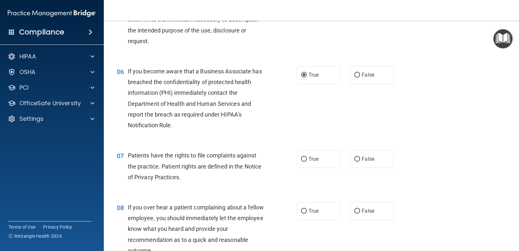
scroll to position [325, 0]
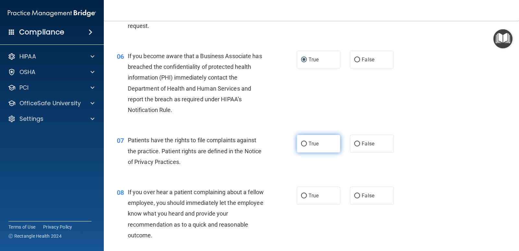
click at [301, 146] on input "True" at bounding box center [304, 143] width 6 height 5
radio input "true"
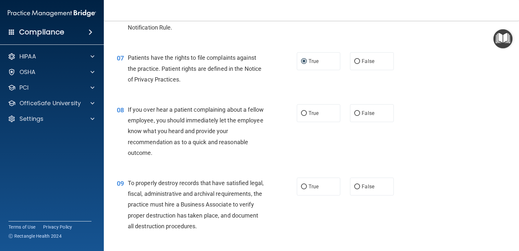
scroll to position [422, 0]
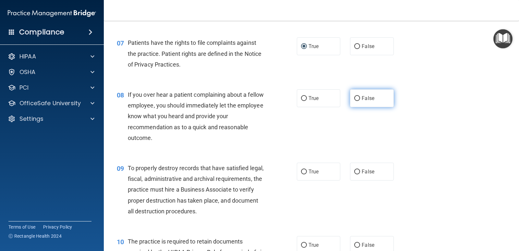
click at [355, 101] on label "False" at bounding box center [371, 98] width 43 height 18
click at [355, 101] on input "False" at bounding box center [357, 98] width 6 height 5
radio input "true"
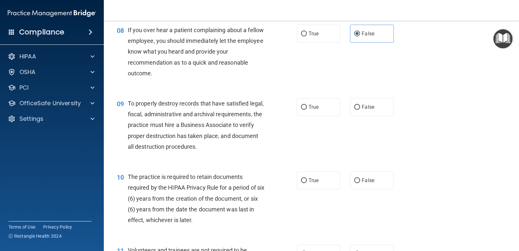
scroll to position [487, 0]
click at [354, 108] on input "False" at bounding box center [357, 107] width 6 height 5
radio input "true"
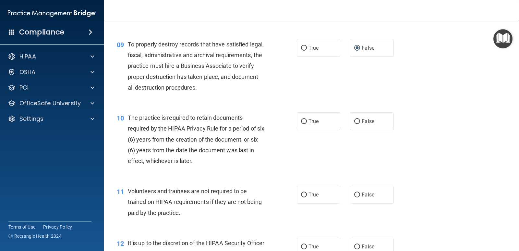
scroll to position [552, 0]
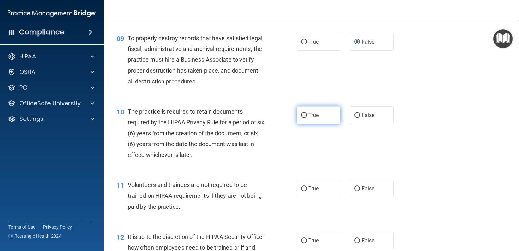
click at [303, 115] on input "True" at bounding box center [304, 115] width 6 height 5
radio input "true"
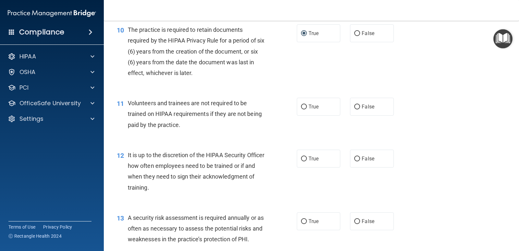
scroll to position [649, 0]
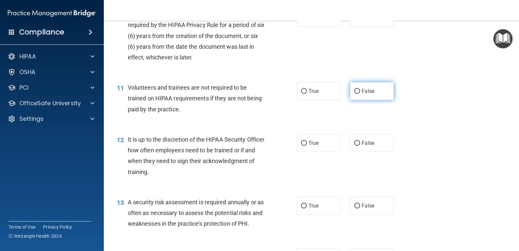
click at [354, 93] on input "False" at bounding box center [357, 91] width 6 height 5
radio input "true"
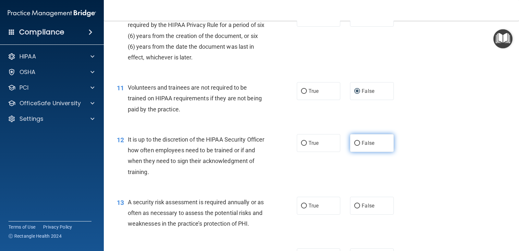
click at [354, 143] on input "False" at bounding box center [357, 143] width 6 height 5
radio input "true"
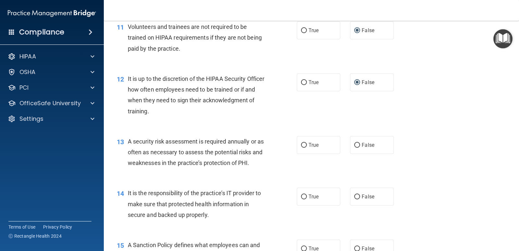
scroll to position [746, 0]
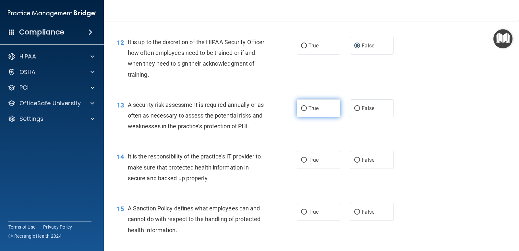
click at [304, 109] on input "True" at bounding box center [304, 108] width 6 height 5
radio input "true"
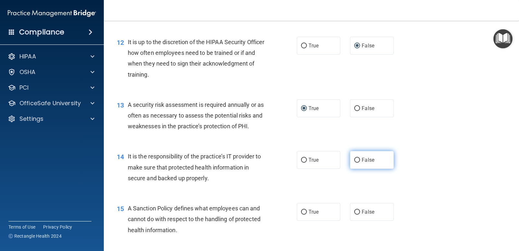
click at [355, 160] on input "False" at bounding box center [357, 160] width 6 height 5
radio input "true"
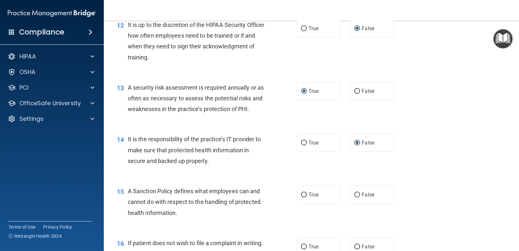
scroll to position [779, 0]
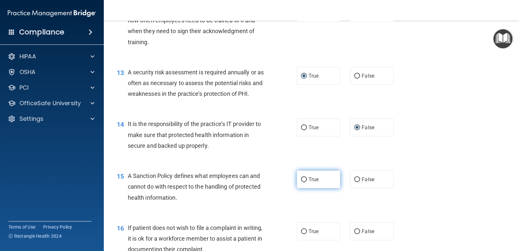
click at [302, 182] on input "True" at bounding box center [304, 179] width 6 height 5
radio input "true"
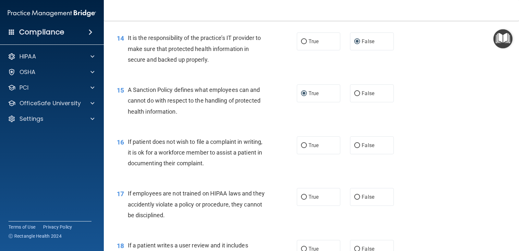
scroll to position [876, 0]
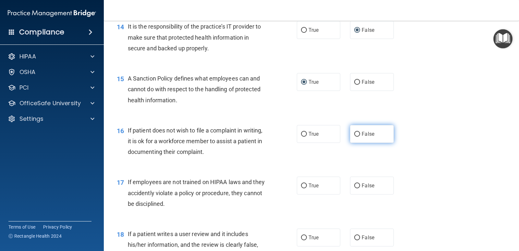
click at [354, 134] on input "False" at bounding box center [357, 134] width 6 height 5
radio input "true"
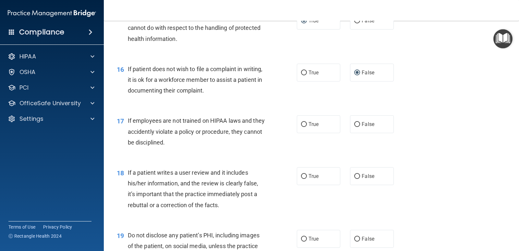
scroll to position [941, 0]
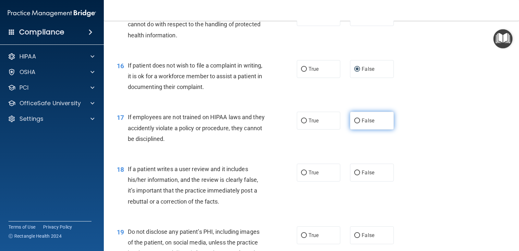
click at [355, 119] on input "False" at bounding box center [357, 120] width 6 height 5
radio input "true"
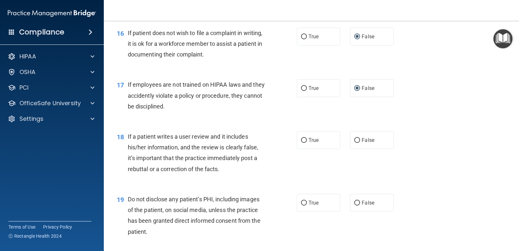
scroll to position [1006, 0]
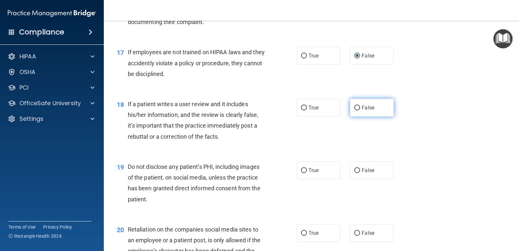
click at [350, 107] on label "False" at bounding box center [371, 108] width 43 height 18
click at [354, 107] on input "False" at bounding box center [357, 107] width 6 height 5
radio input "true"
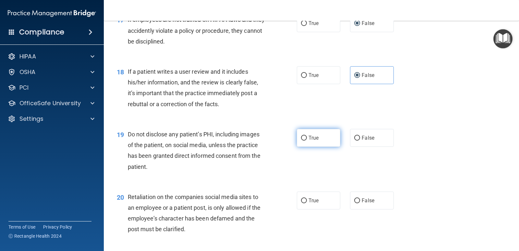
click at [301, 136] on input "True" at bounding box center [304, 138] width 6 height 5
radio input "true"
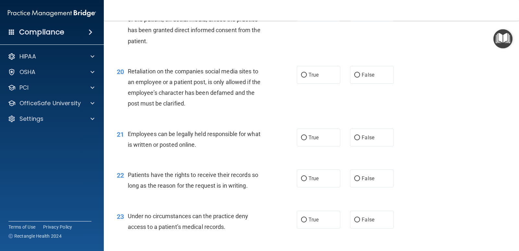
scroll to position [1168, 0]
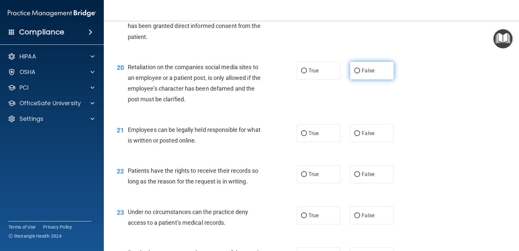
click at [354, 69] on input "False" at bounding box center [357, 70] width 6 height 5
radio input "true"
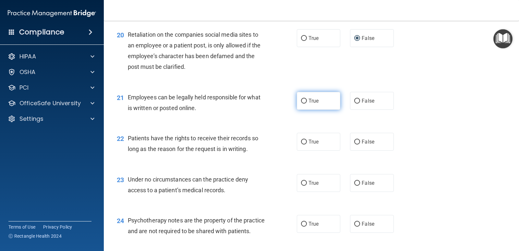
click at [303, 99] on input "True" at bounding box center [304, 101] width 6 height 5
radio input "true"
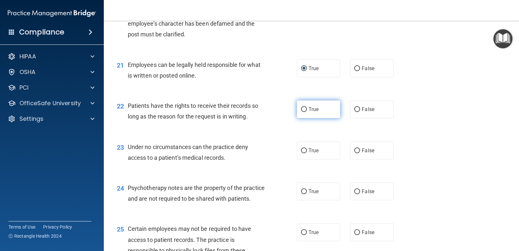
click at [301, 109] on input "True" at bounding box center [304, 109] width 6 height 5
radio input "true"
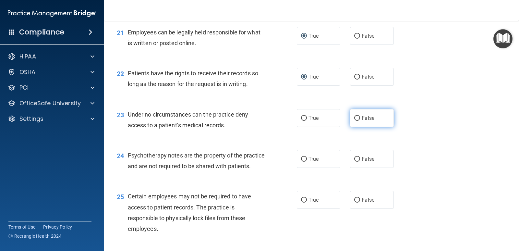
click at [351, 119] on label "False" at bounding box center [371, 118] width 43 height 18
click at [354, 119] on input "False" at bounding box center [357, 118] width 6 height 5
radio input "true"
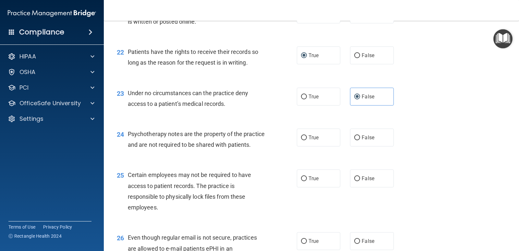
scroll to position [1298, 0]
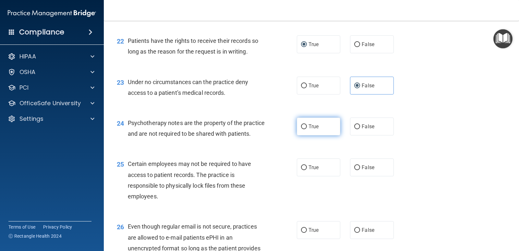
click at [301, 126] on input "True" at bounding box center [304, 126] width 6 height 5
radio input "true"
click at [351, 176] on label "False" at bounding box center [371, 167] width 43 height 18
click at [354, 170] on input "False" at bounding box center [357, 167] width 6 height 5
radio input "true"
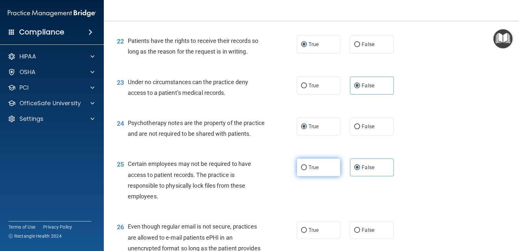
click at [303, 170] on input "True" at bounding box center [304, 167] width 6 height 5
radio input "true"
radio input "false"
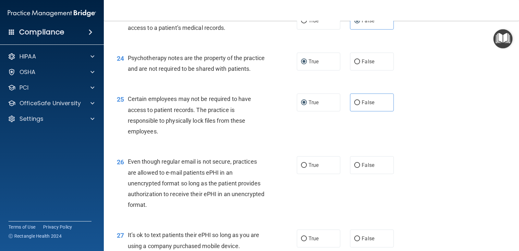
scroll to position [1396, 0]
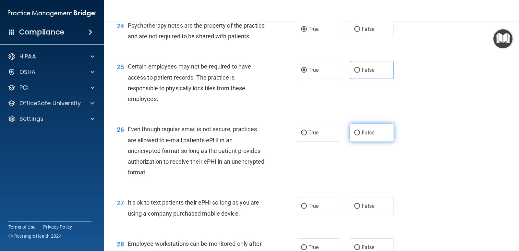
click at [354, 135] on input "False" at bounding box center [357, 132] width 6 height 5
radio input "true"
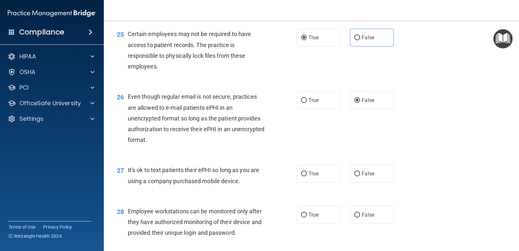
scroll to position [1460, 0]
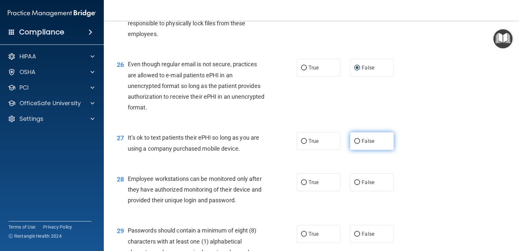
click at [354, 144] on input "False" at bounding box center [357, 141] width 6 height 5
radio input "true"
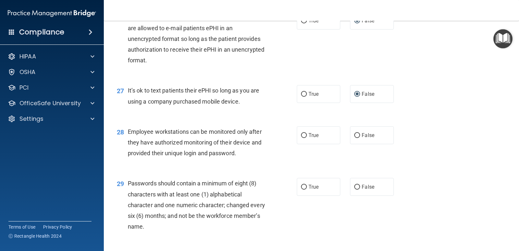
scroll to position [1525, 0]
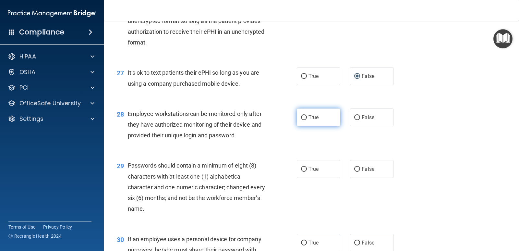
click at [304, 120] on input "True" at bounding box center [304, 117] width 6 height 5
radio input "true"
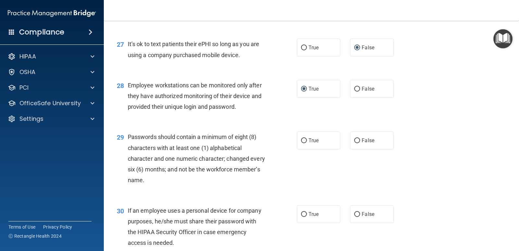
scroll to position [1590, 0]
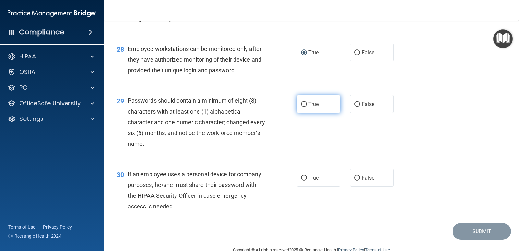
click at [303, 107] on input "True" at bounding box center [304, 104] width 6 height 5
radio input "true"
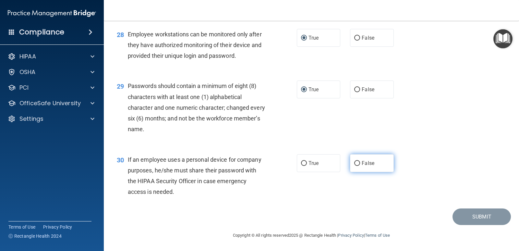
click at [354, 162] on input "False" at bounding box center [357, 163] width 6 height 5
radio input "true"
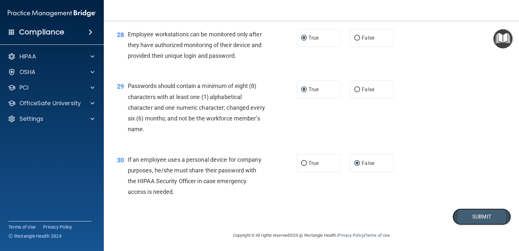
click at [478, 216] on button "Submit" at bounding box center [482, 216] width 58 height 17
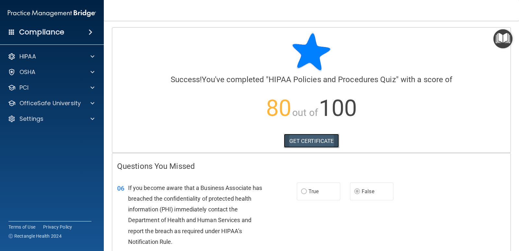
click at [314, 140] on link "GET CERTIFICATE" at bounding box center [311, 141] width 55 height 14
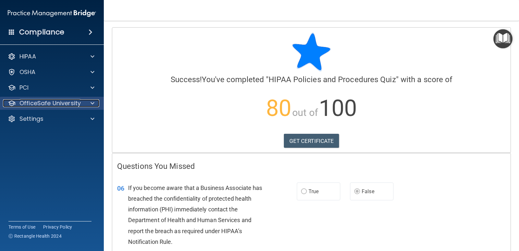
click at [48, 102] on p "OfficeSafe University" at bounding box center [49, 103] width 61 height 8
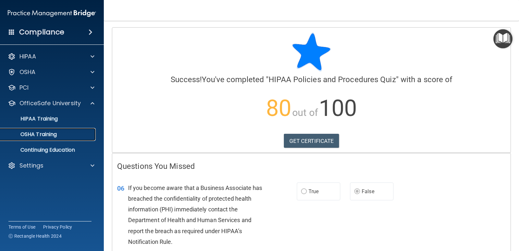
click at [47, 132] on p "OSHA Training" at bounding box center [30, 134] width 53 height 6
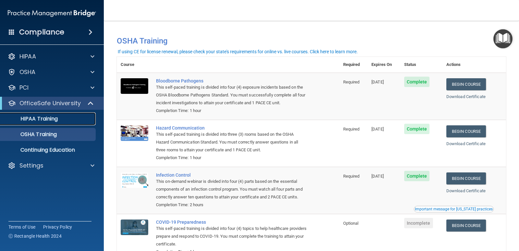
click at [52, 118] on p "HIPAA Training" at bounding box center [31, 119] width 54 height 6
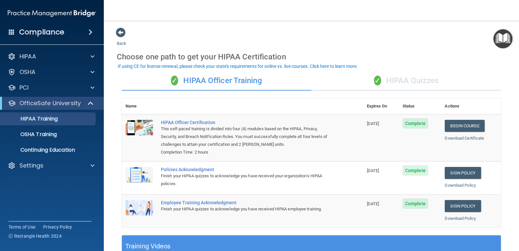
click at [398, 80] on div "✓ HIPAA Quizzes" at bounding box center [407, 80] width 190 height 19
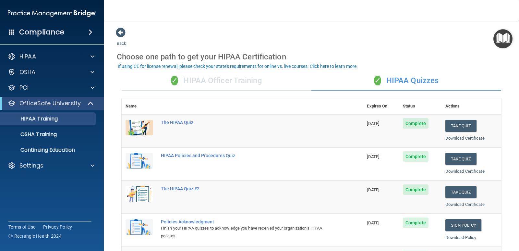
click at [225, 80] on div "✓ HIPAA Officer Training" at bounding box center [217, 80] width 190 height 19
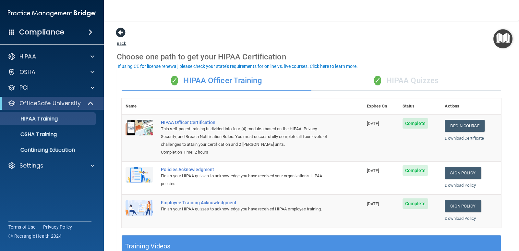
click at [118, 35] on span at bounding box center [121, 33] width 10 height 10
